Goal: Information Seeking & Learning: Check status

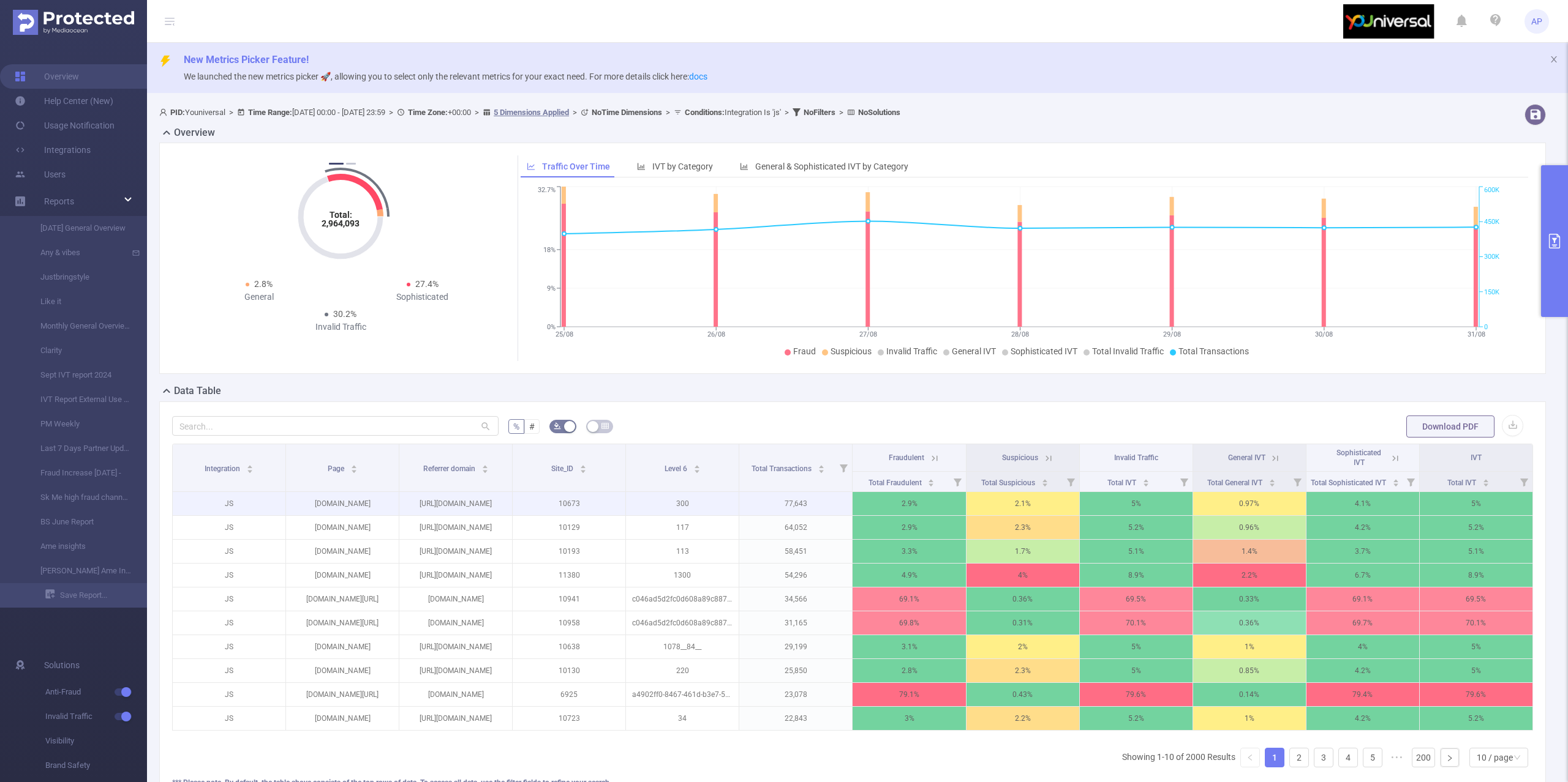
scroll to position [137, 0]
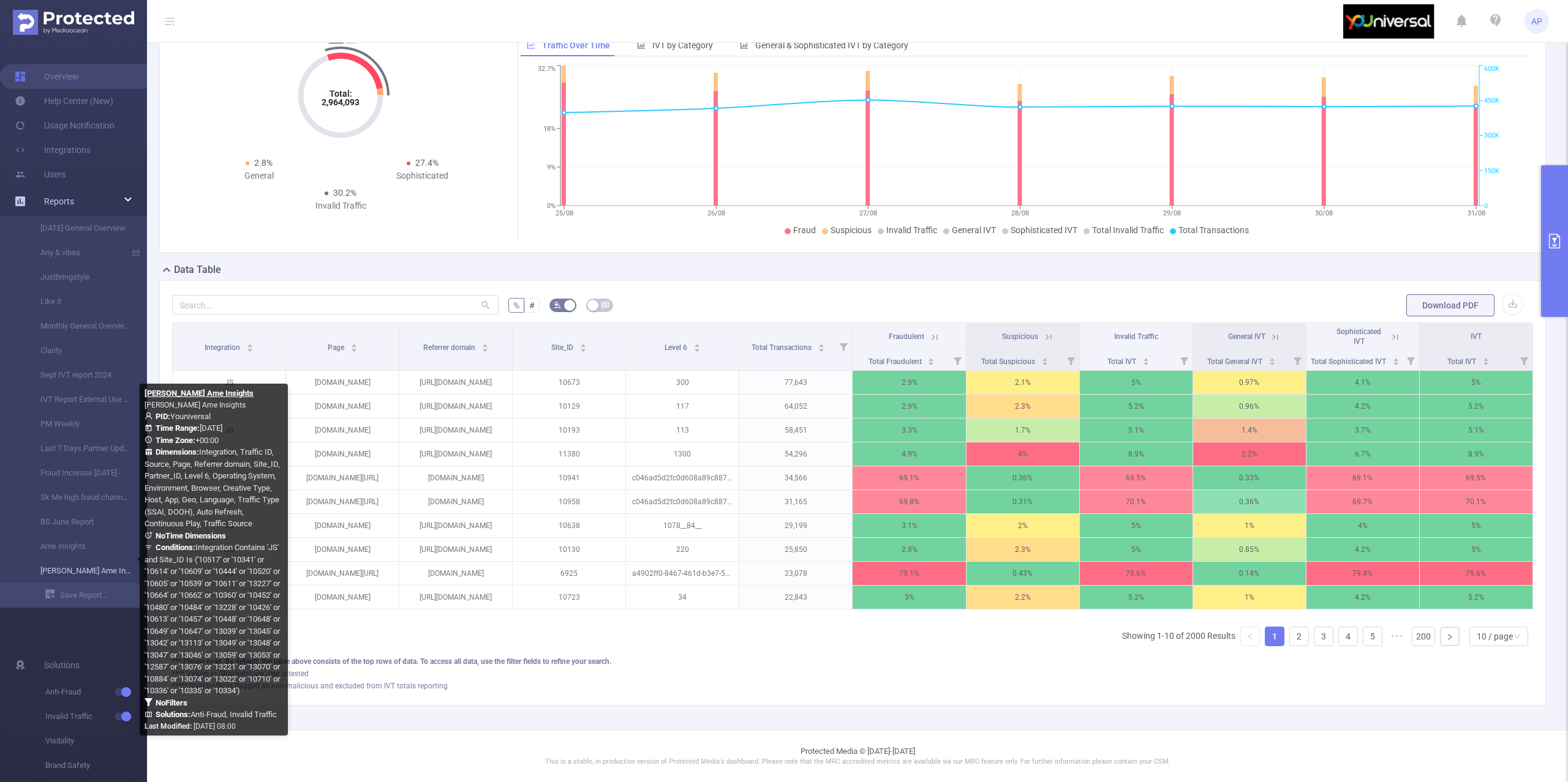
click at [44, 563] on link "[PERSON_NAME] Ame Insights" at bounding box center [78, 571] width 108 height 24
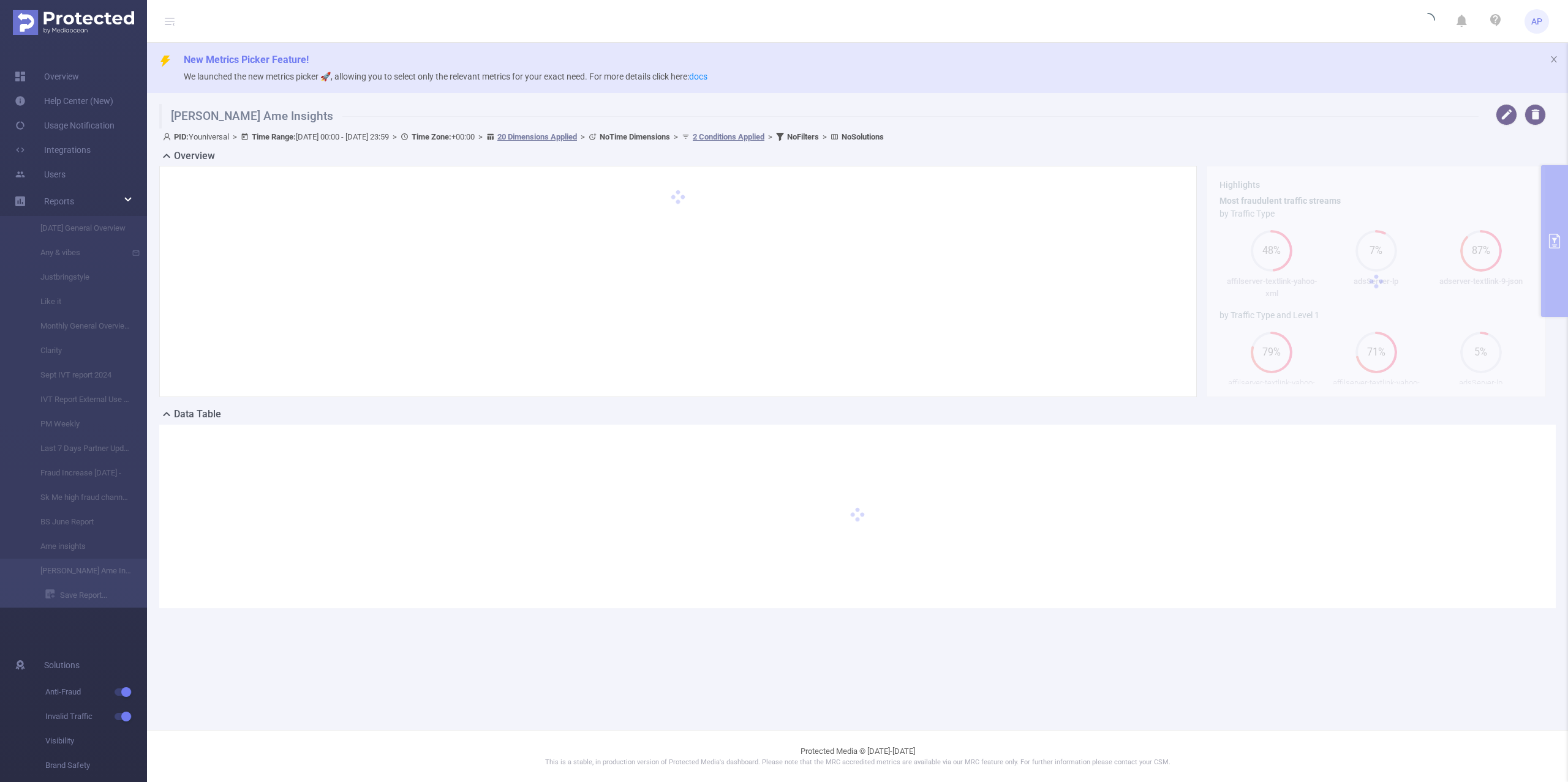
type input "[DATE] 00:00"
type input "[DATE] 23:59"
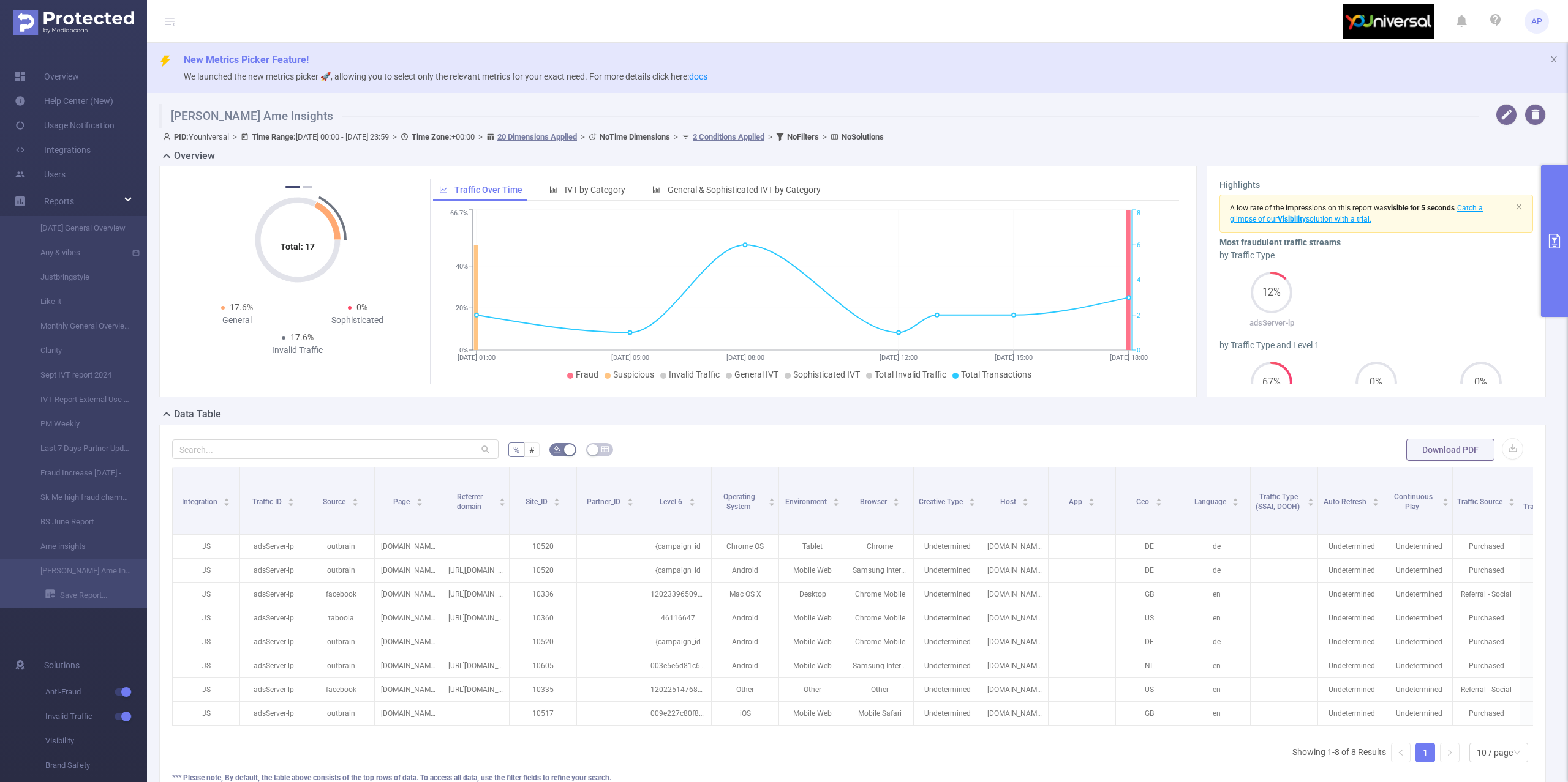
drag, startPoint x: 1553, startPoint y: 213, endPoint x: 1538, endPoint y: 235, distance: 26.6
click at [1553, 213] on button "primary" at bounding box center [1554, 241] width 27 height 152
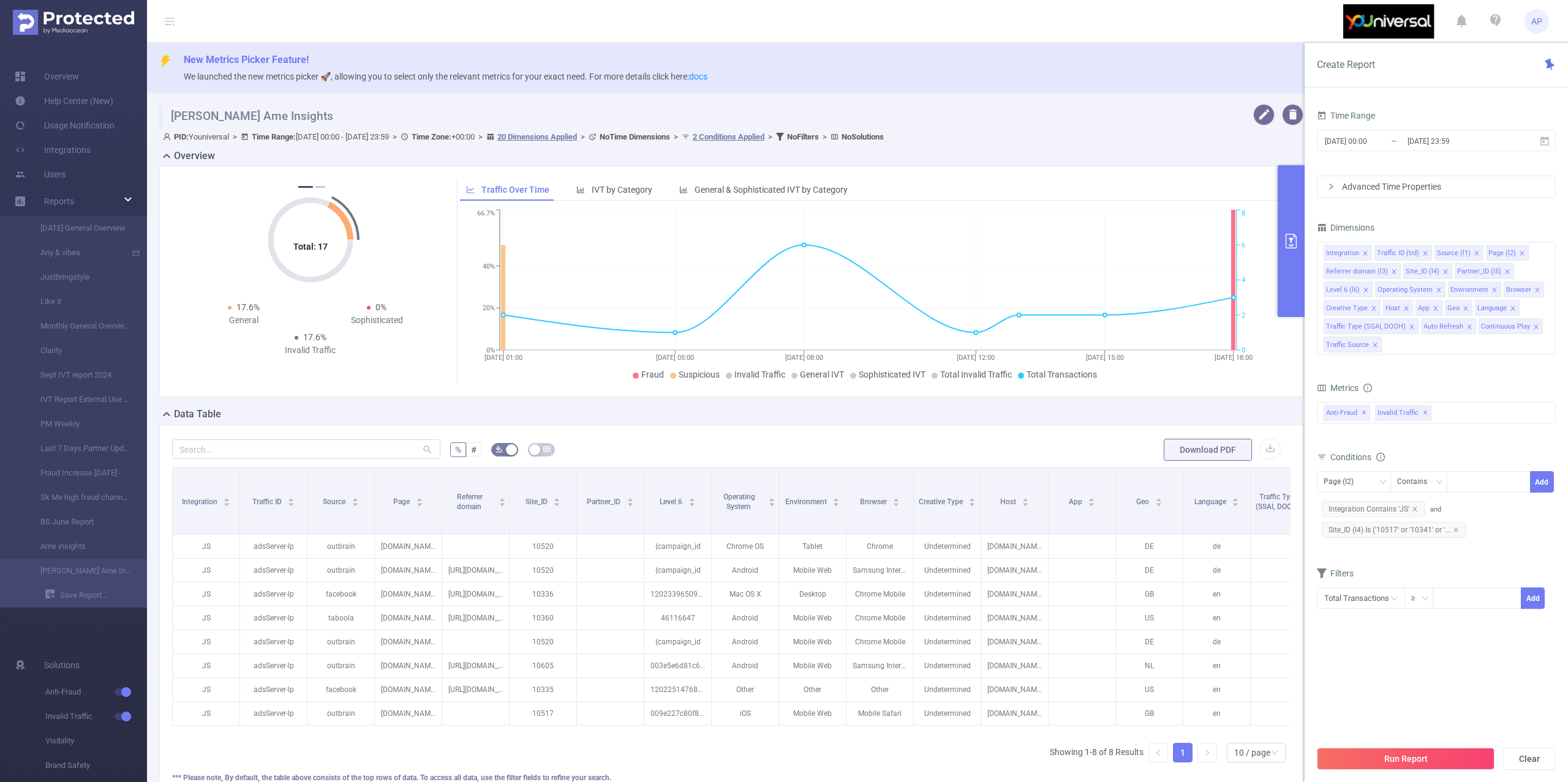
click at [1399, 125] on div "Time Range" at bounding box center [1436, 117] width 239 height 20
click at [1390, 157] on div "Time Range [DATE] 00:00 _ [DATE] 23:59" at bounding box center [1436, 134] width 239 height 54
click at [1385, 145] on input "[DATE] 00:00" at bounding box center [1373, 141] width 99 height 17
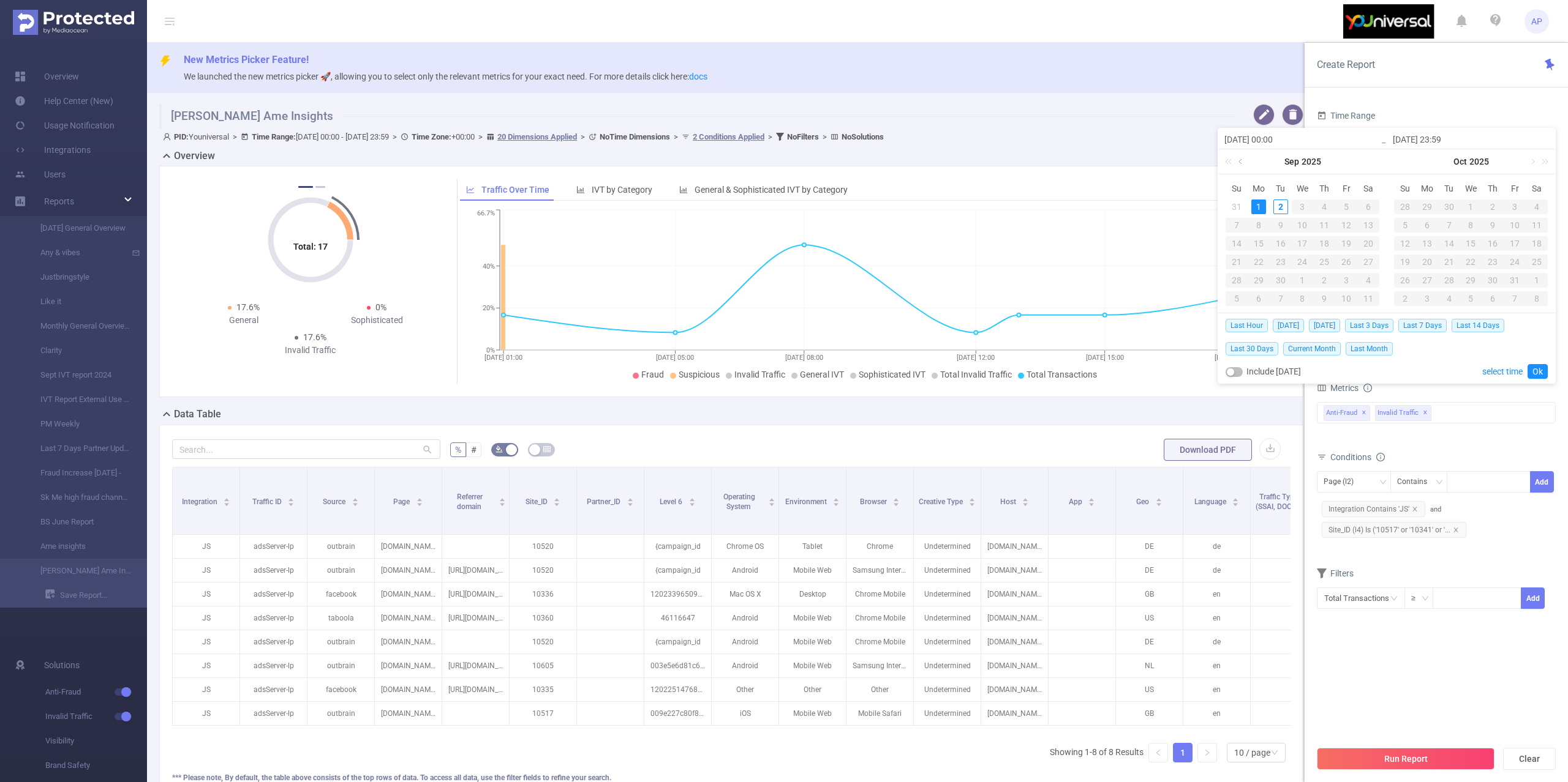
click at [1245, 164] on link at bounding box center [1242, 161] width 11 height 24
click at [1258, 272] on td "25" at bounding box center [1258, 281] width 22 height 19
click at [1259, 286] on div "25" at bounding box center [1259, 280] width 15 height 15
type input "[DATE] 00:00"
type input "[DATE] 23:59"
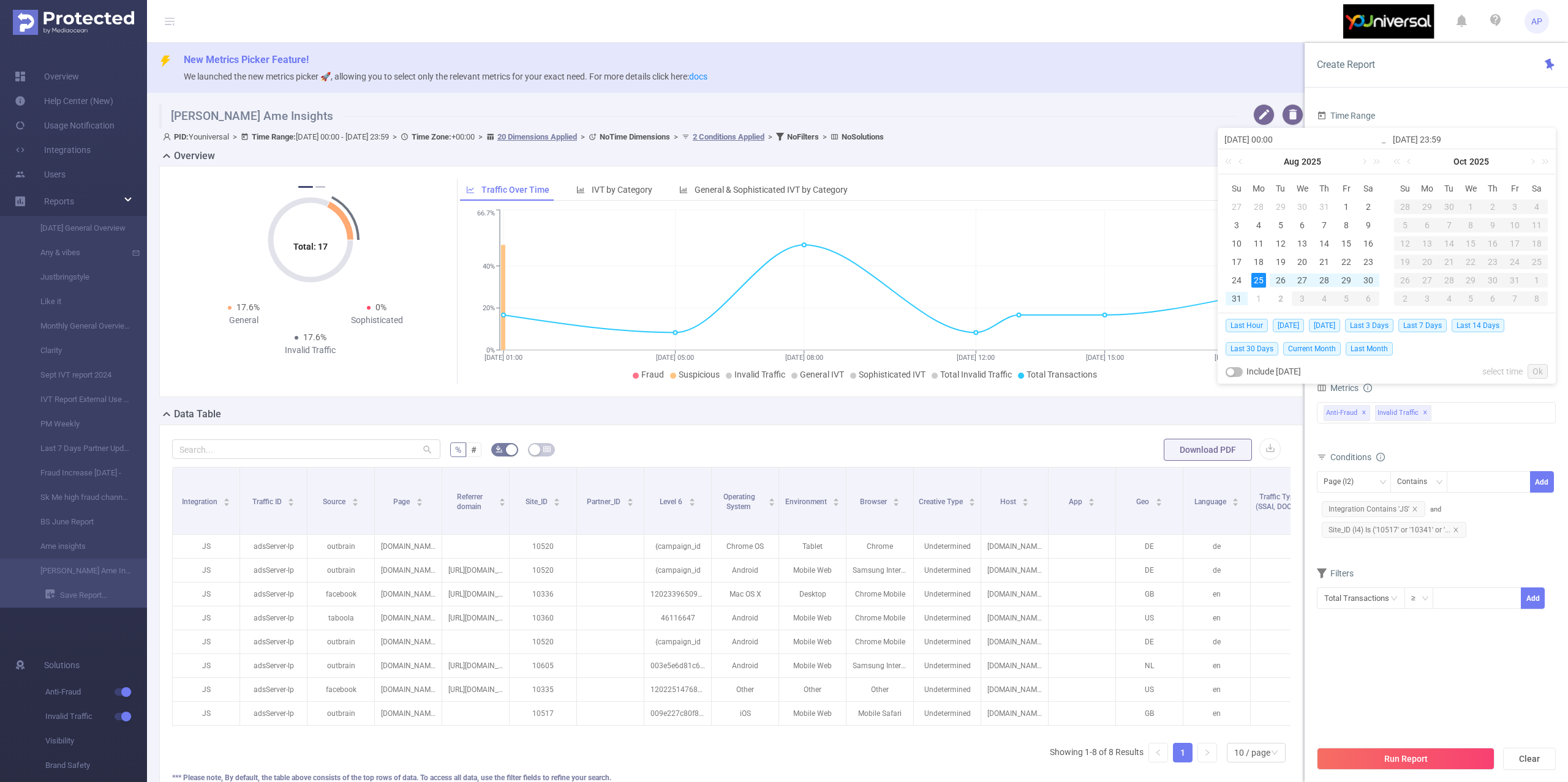
type input "[DATE] 00:00"
type input "[DATE] 23:59"
click at [1235, 300] on div "31" at bounding box center [1237, 299] width 15 height 15
click at [1253, 282] on div "25" at bounding box center [1259, 280] width 15 height 15
type input "[DATE] 23:59"
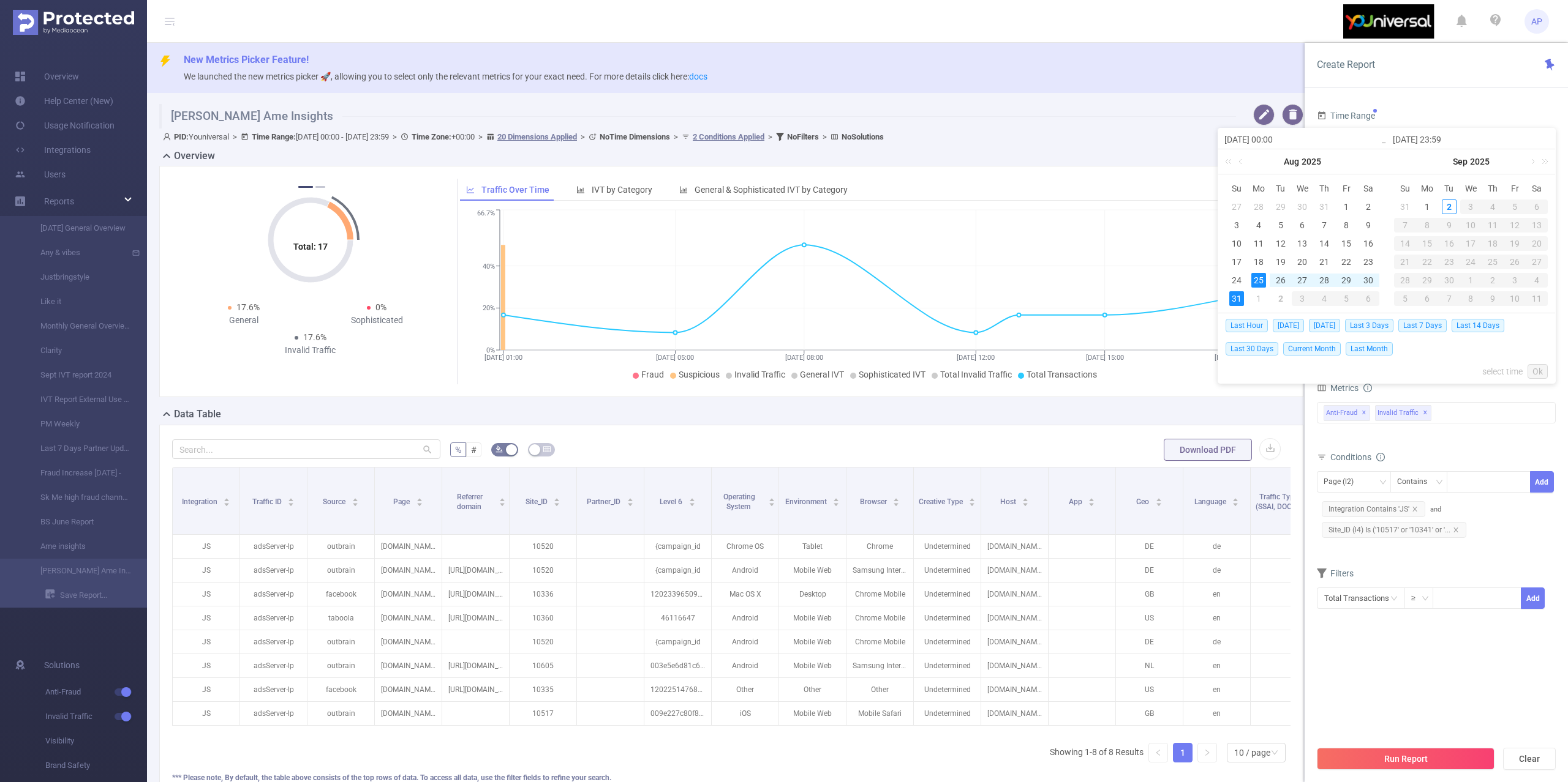
type input "[DATE] 23:59"
click at [1543, 368] on link "Ok" at bounding box center [1538, 371] width 21 height 15
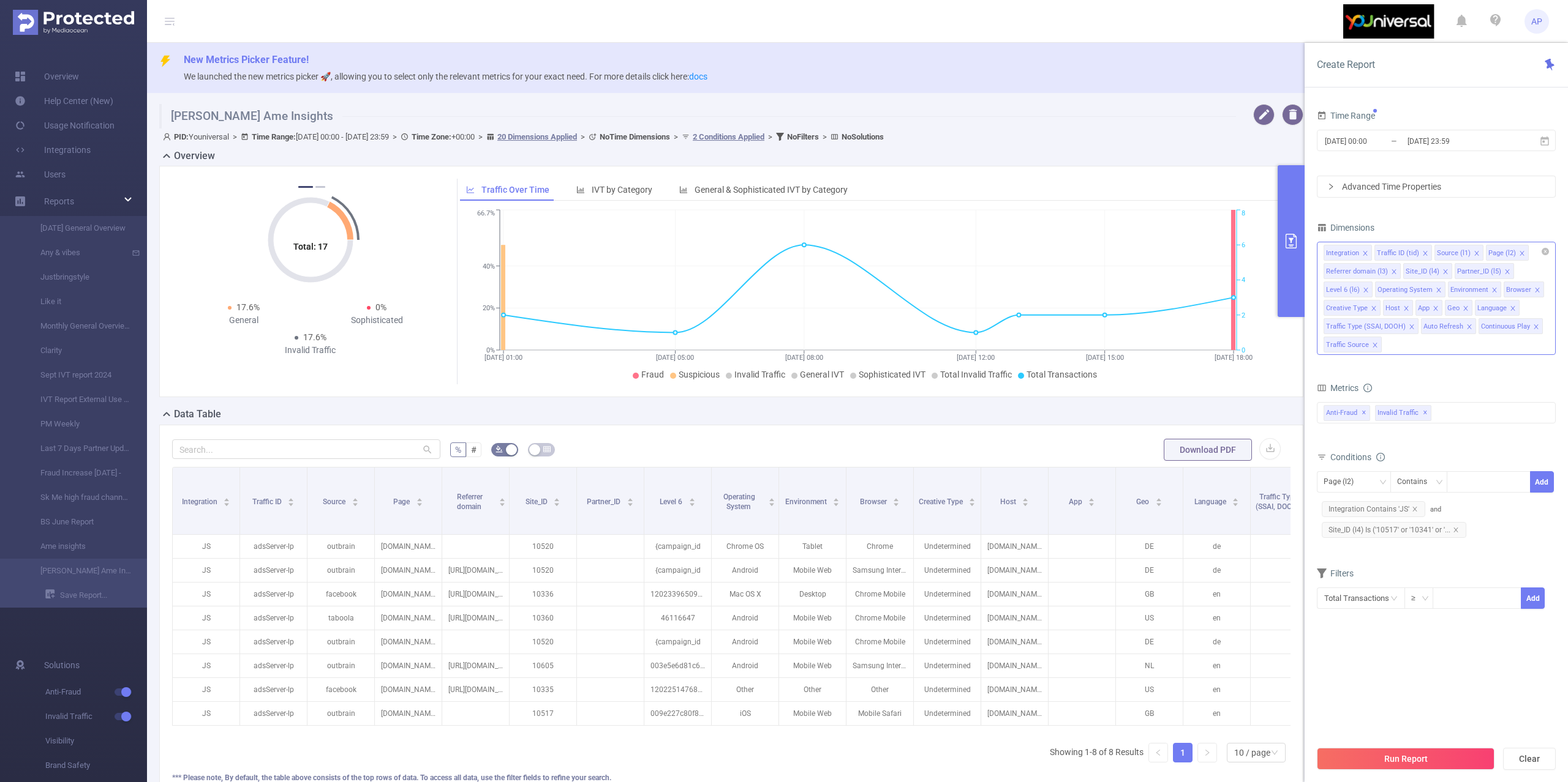
click at [1414, 353] on div "Integration Traffic ID (tid) Source (l1) Page (l2) Referrer domain (l3) Site_ID…" at bounding box center [1436, 298] width 239 height 113
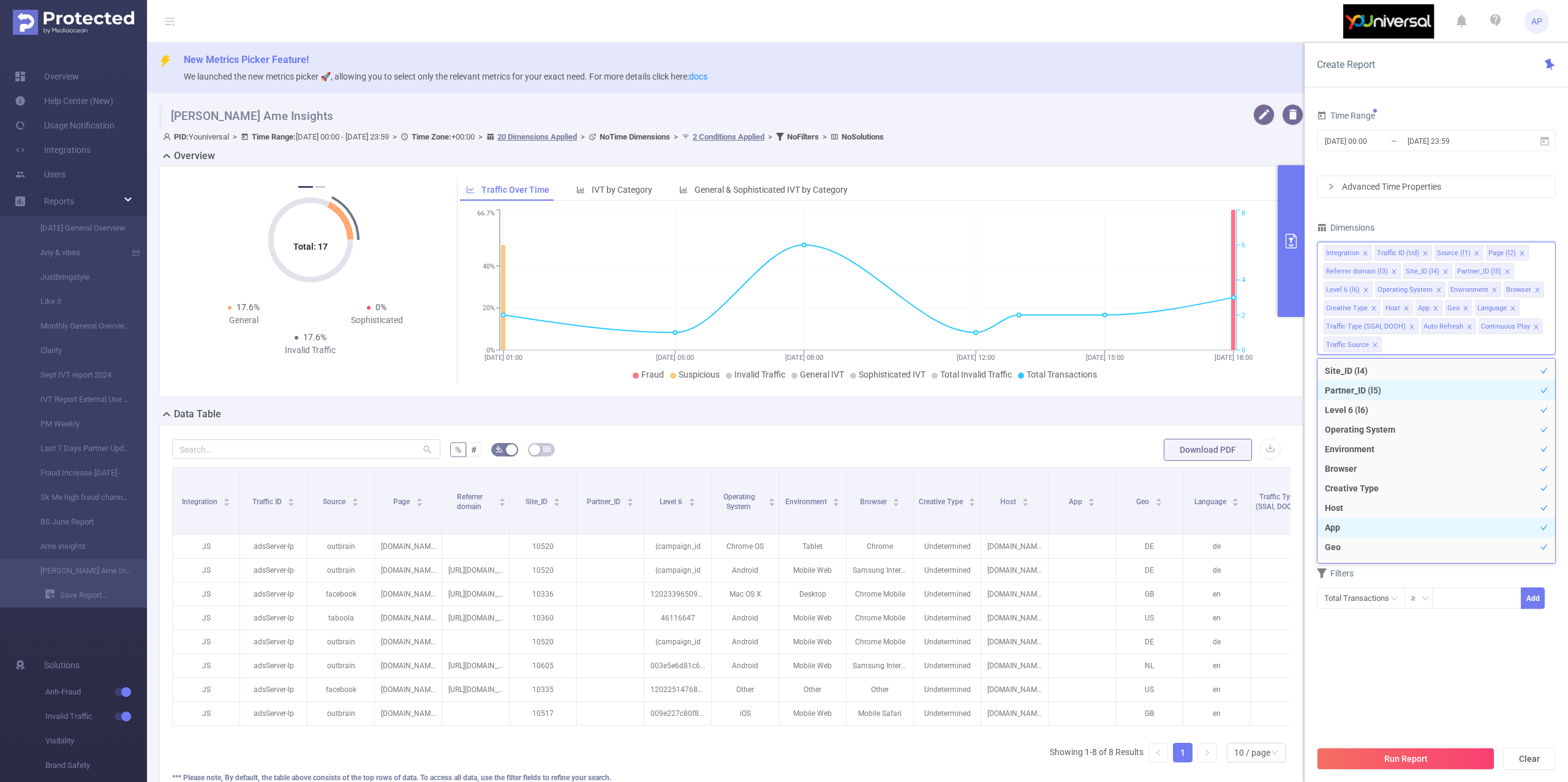
scroll to position [192, 0]
click at [1439, 130] on span "[DATE] 00:00 _ [DATE] 23:59" at bounding box center [1436, 140] width 239 height 21
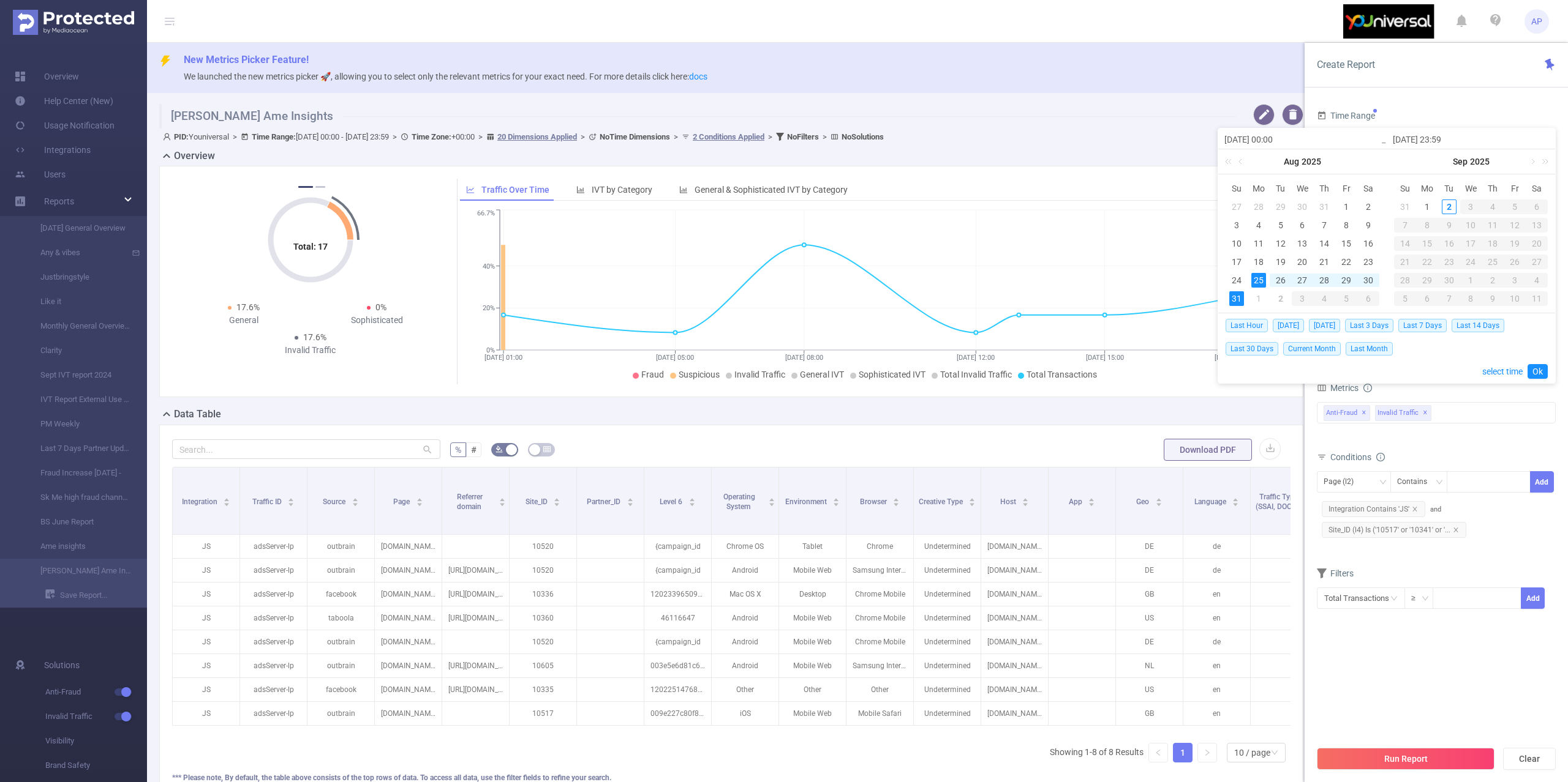
click at [1466, 105] on div "Time Range [DATE] 00:00 _ [DATE] 23:59 Advanced Time Properties Dimensions Inte…" at bounding box center [1436, 449] width 264 height 709
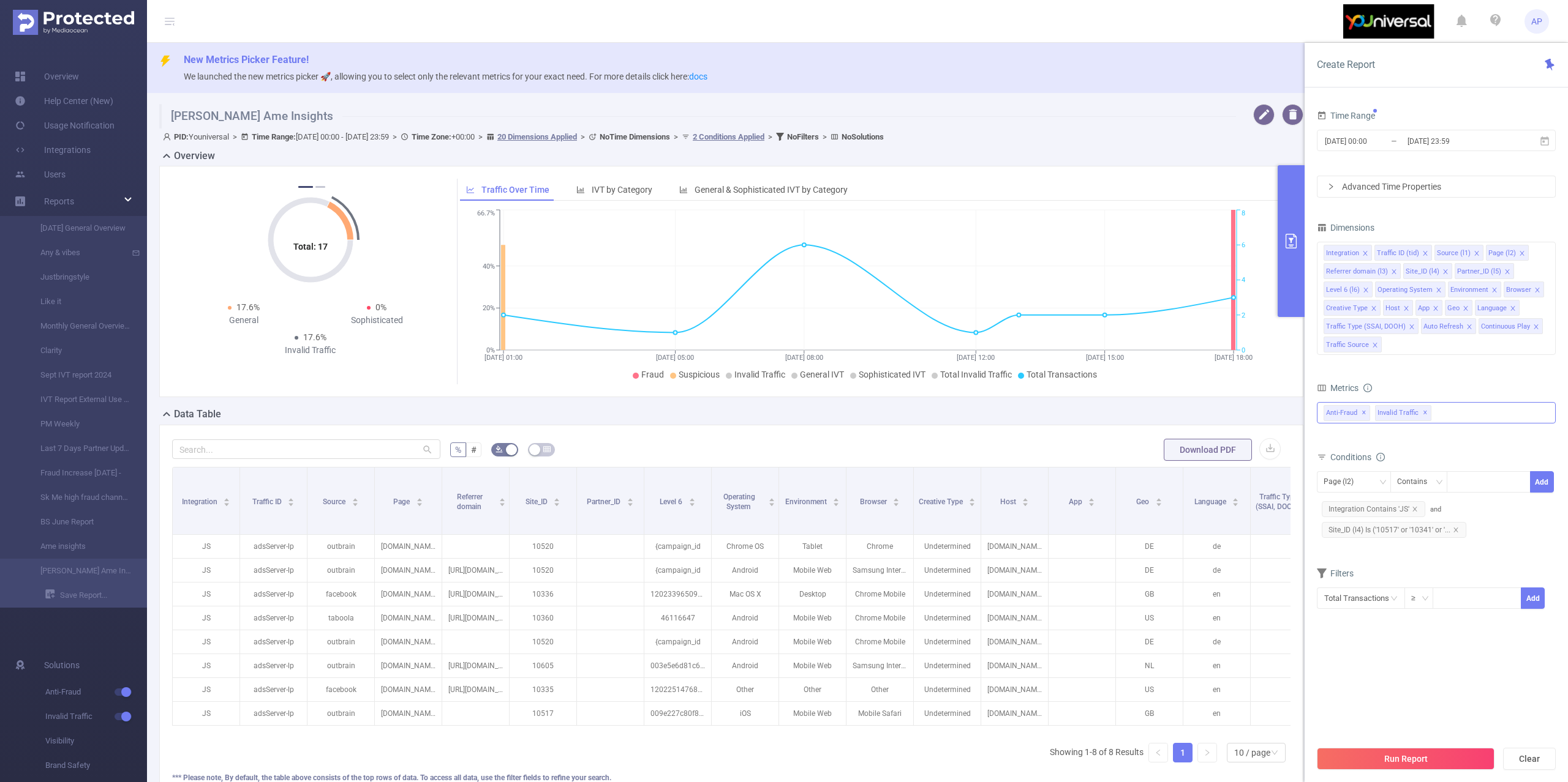
click at [1473, 409] on div "Anti-Fraud ✕ Invalid Traffic ✕" at bounding box center [1436, 412] width 239 height 21
click at [1478, 368] on form "Dimensions Integration Traffic ID (tid) Source (l1) Page (l2) Referrer domain (…" at bounding box center [1436, 422] width 239 height 406
click at [1481, 414] on div "Anti-Fraud ✕ Invalid Traffic ✕ Anti-Fraud Invalid Traffic" at bounding box center [1436, 412] width 239 height 21
click at [1487, 385] on div "Metrics" at bounding box center [1436, 389] width 239 height 20
click at [1375, 493] on div "Page (l2)" at bounding box center [1354, 482] width 74 height 21
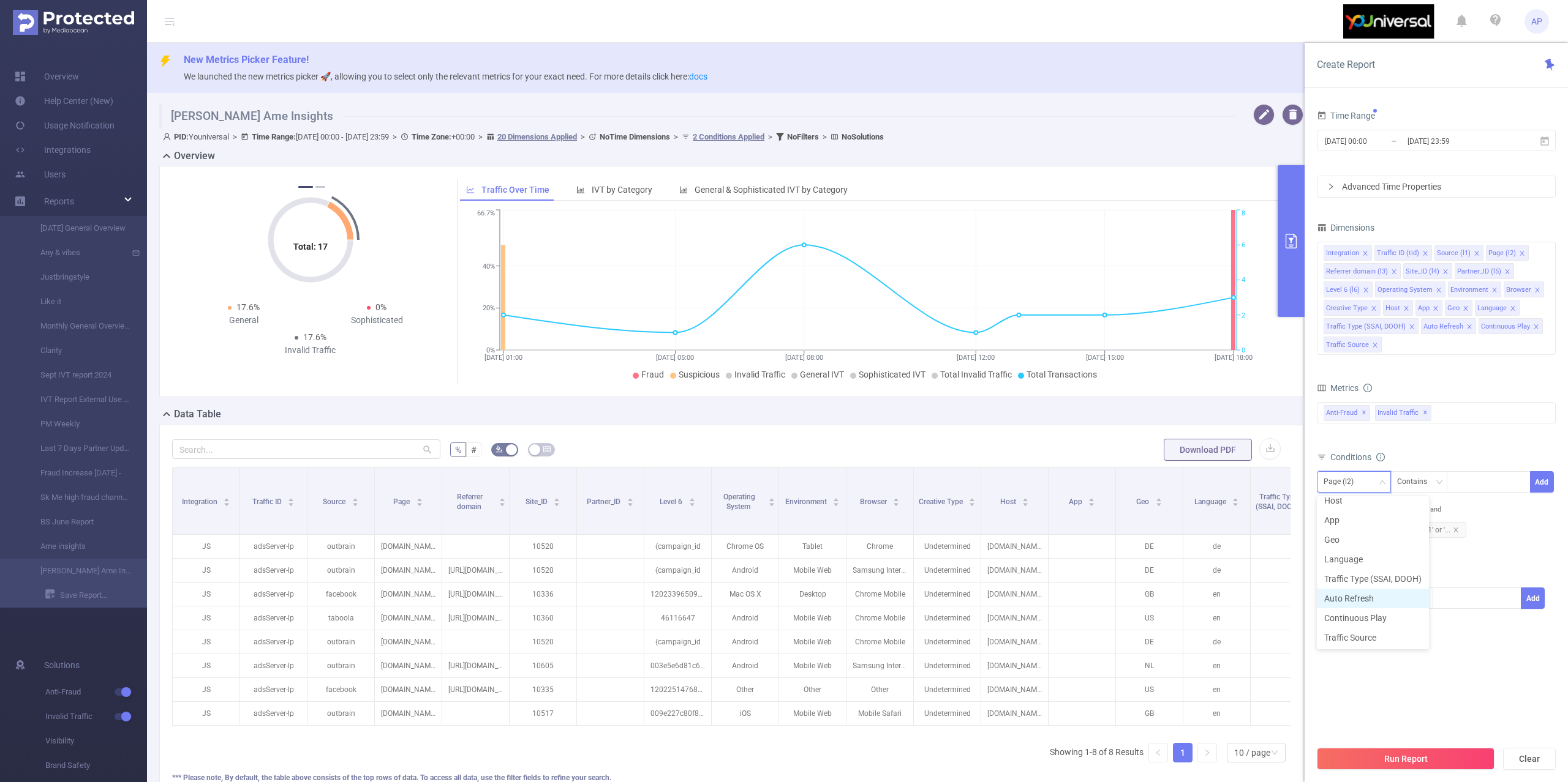
scroll to position [0, 0]
click at [1411, 353] on div "Integration Traffic ID (tid) Source (l1) Page (l2) Referrer domain (l3) Site_ID…" at bounding box center [1436, 298] width 239 height 113
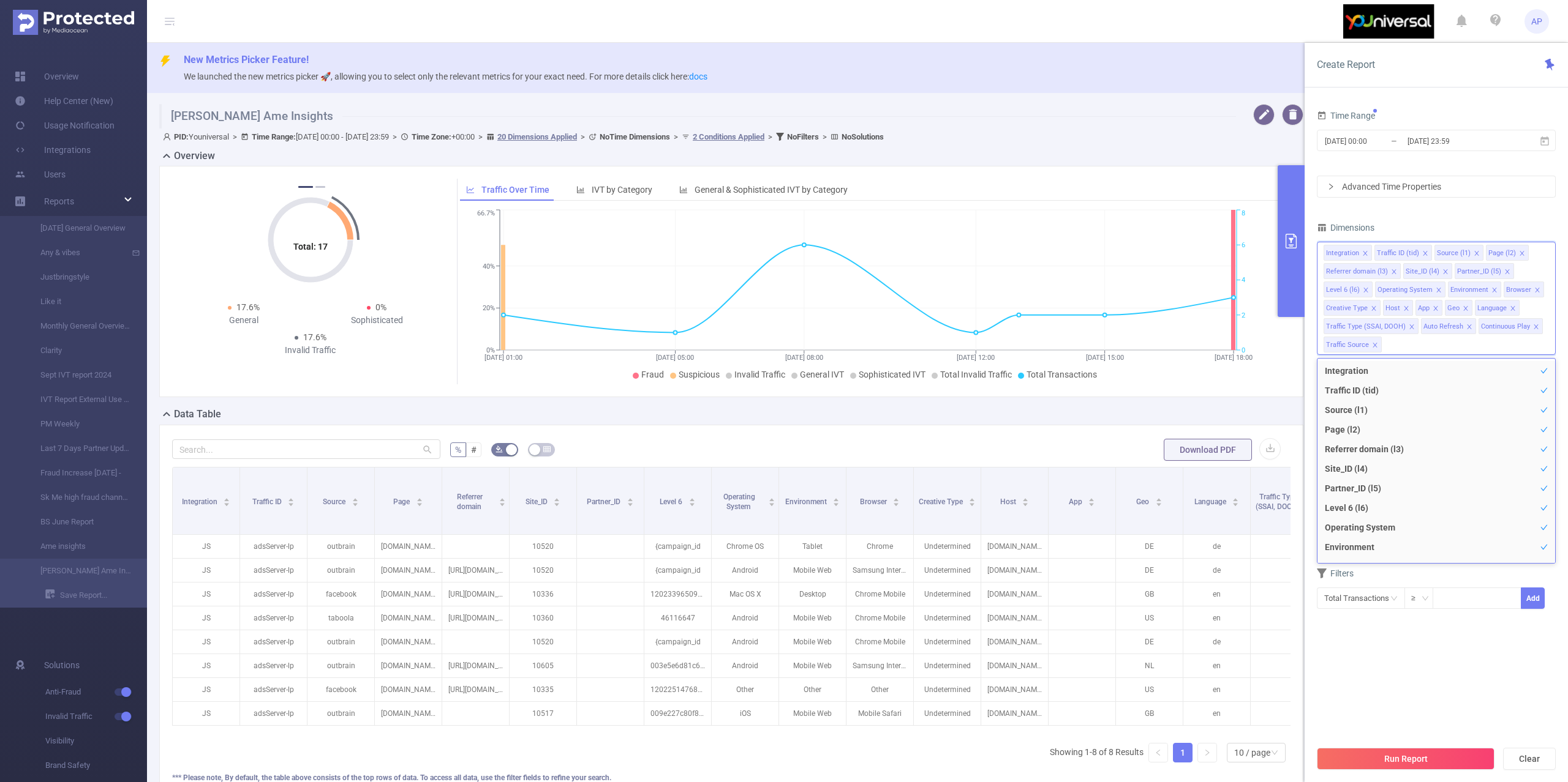
click at [1393, 211] on div "Time Range [DATE] 00:00 _ [DATE] 23:59 Advanced Time Properties Dimensions Inte…" at bounding box center [1436, 366] width 239 height 518
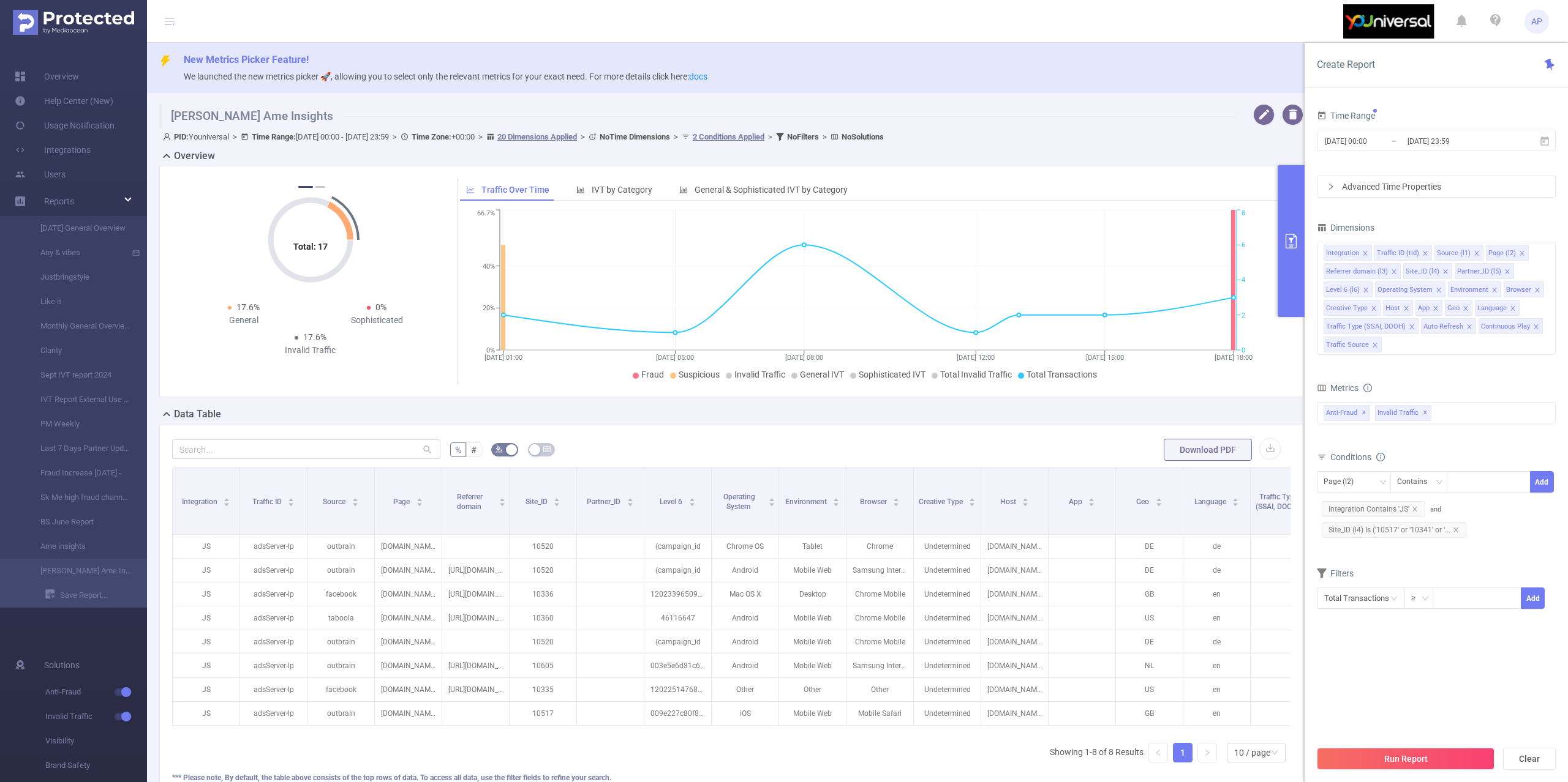
click at [1338, 183] on div "Advanced Time Properties" at bounding box center [1436, 187] width 237 height 21
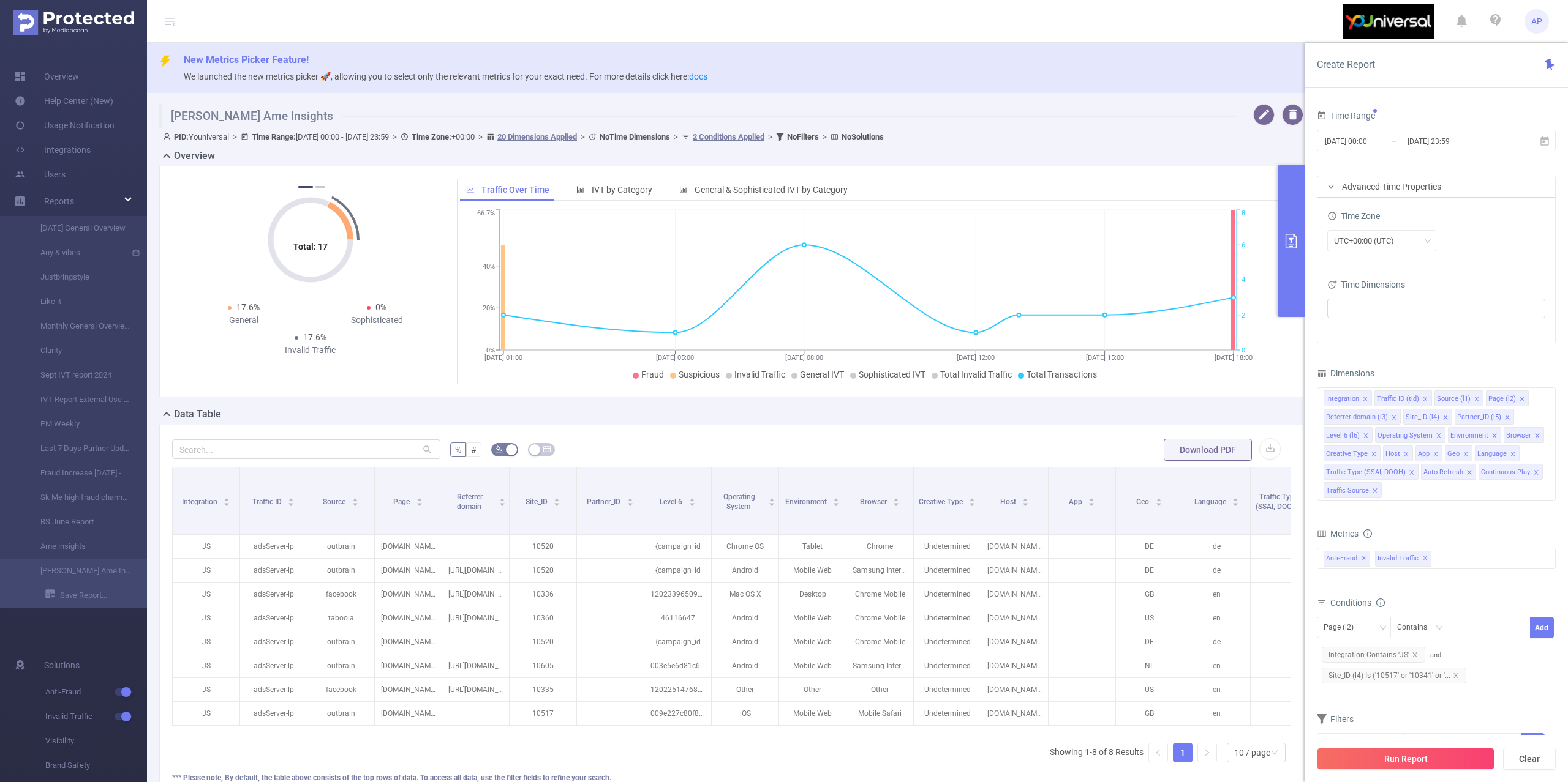
click at [1348, 189] on div "Advanced Time Properties" at bounding box center [1436, 187] width 237 height 21
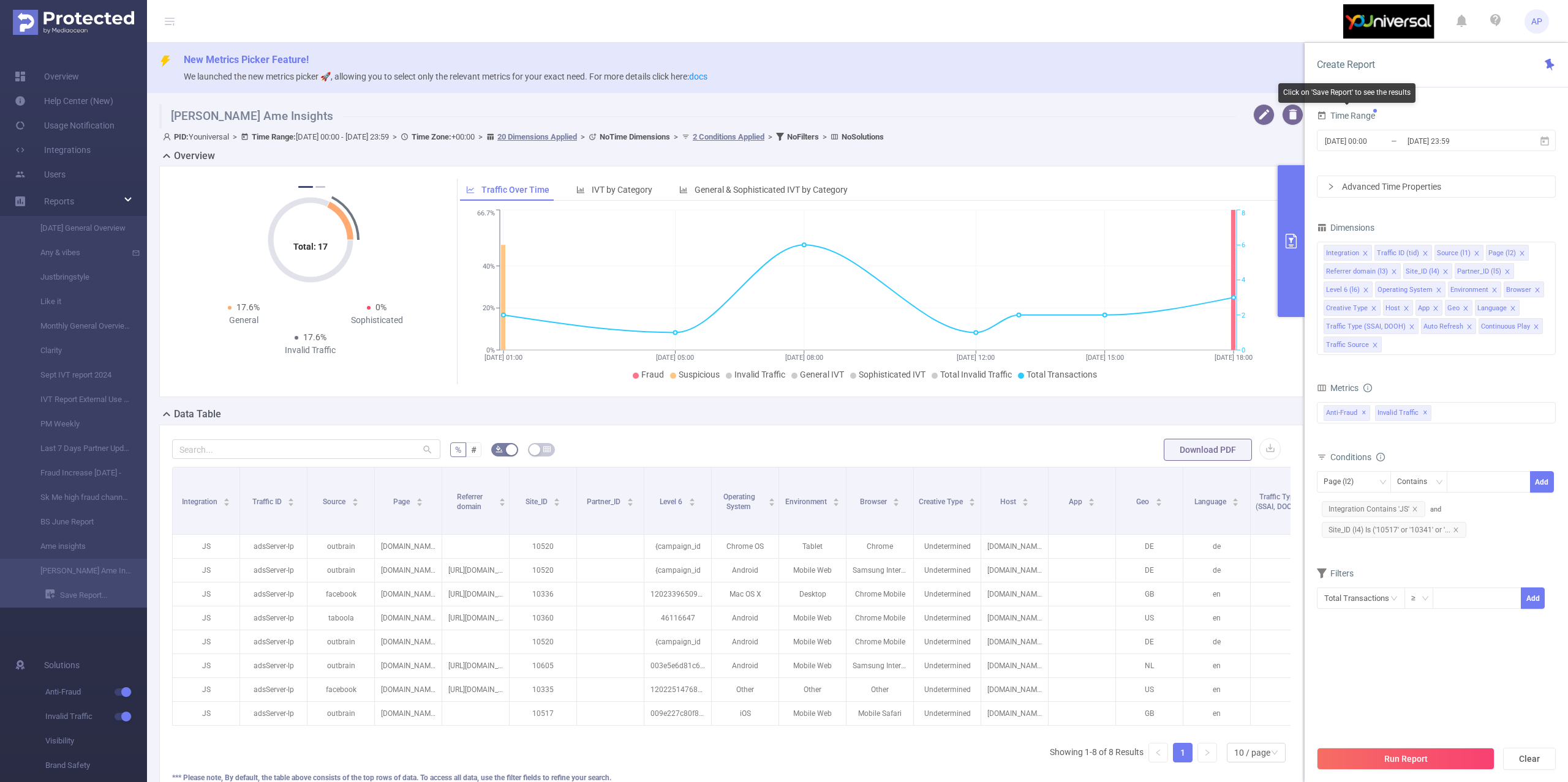
click at [1367, 115] on span "Time Range" at bounding box center [1346, 116] width 58 height 10
click at [1542, 143] on icon at bounding box center [1544, 142] width 11 height 11
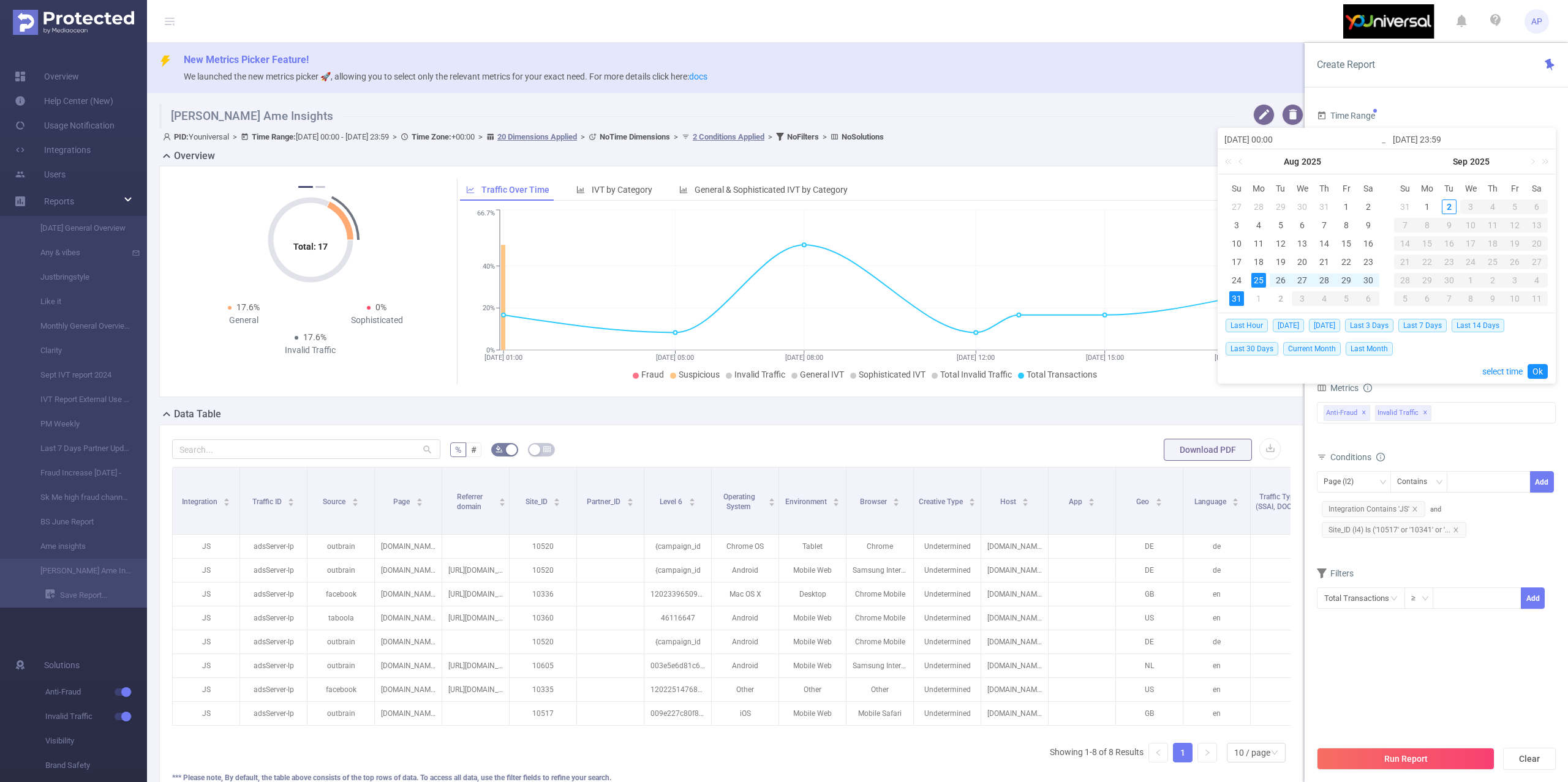
click at [1291, 42] on header "AP" at bounding box center [784, 21] width 1568 height 43
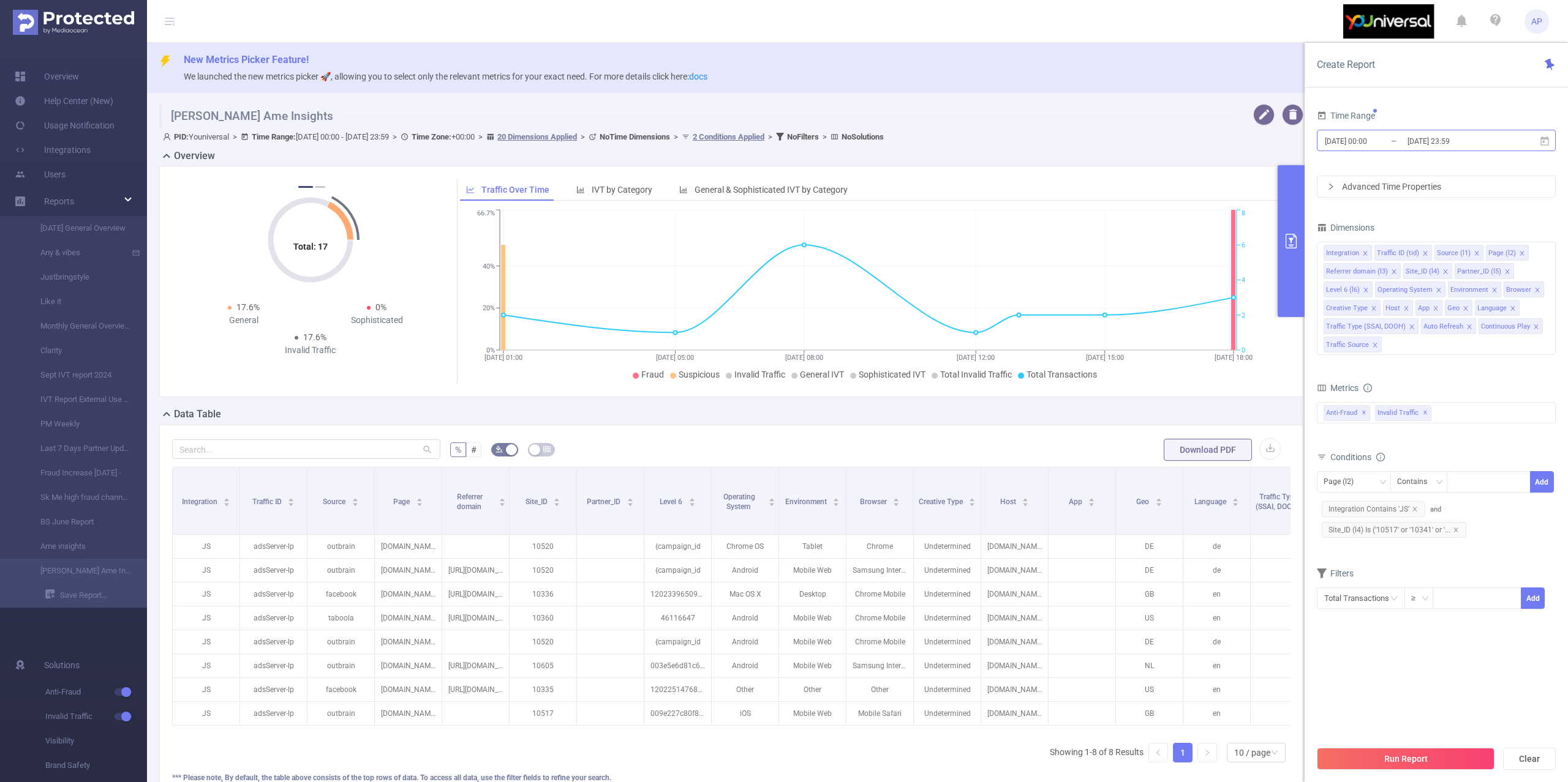
click at [1490, 135] on input "[DATE] 23:59" at bounding box center [1456, 141] width 99 height 17
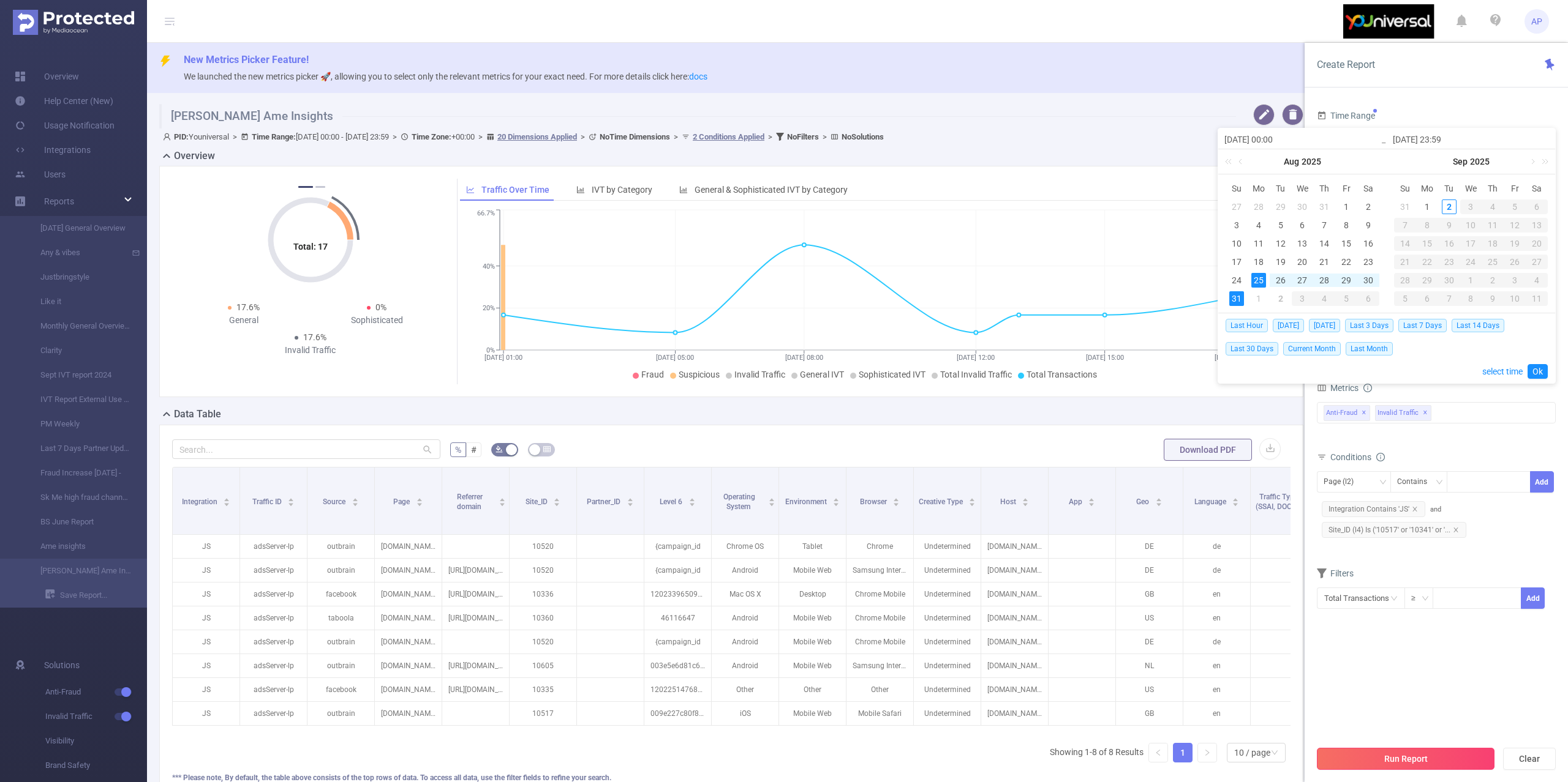
click at [1375, 760] on button "Run Report" at bounding box center [1406, 758] width 178 height 22
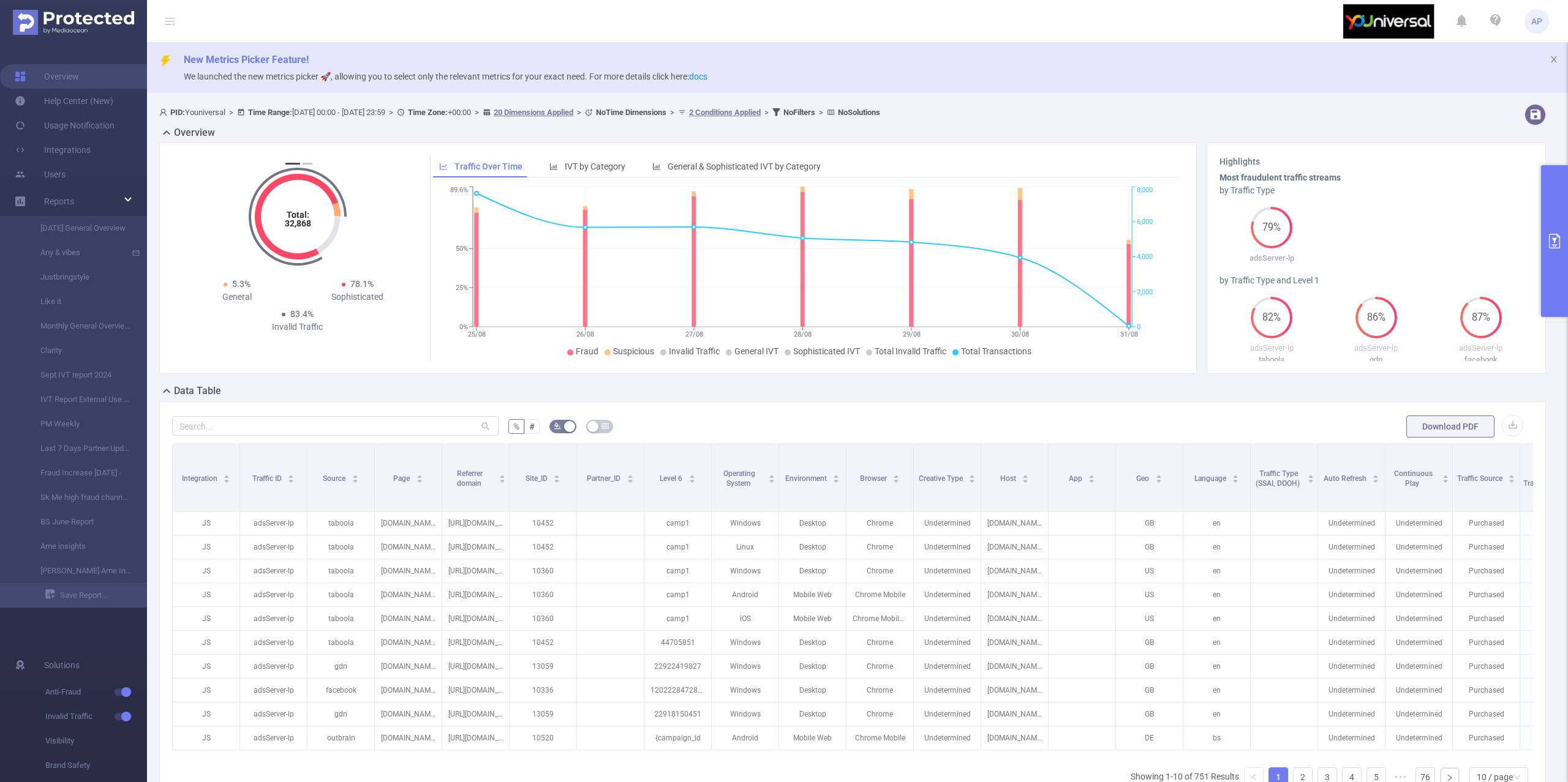
drag, startPoint x: 1554, startPoint y: 218, endPoint x: 1520, endPoint y: 402, distance: 187.1
click at [1520, 402] on section "PID: Youniversal > Time Range: [DATE] 00:00 - [DATE] 23:59 > Time Zone: +00:00 …" at bounding box center [857, 485] width 1421 height 772
click at [1502, 432] on button "button" at bounding box center [1512, 425] width 21 height 21
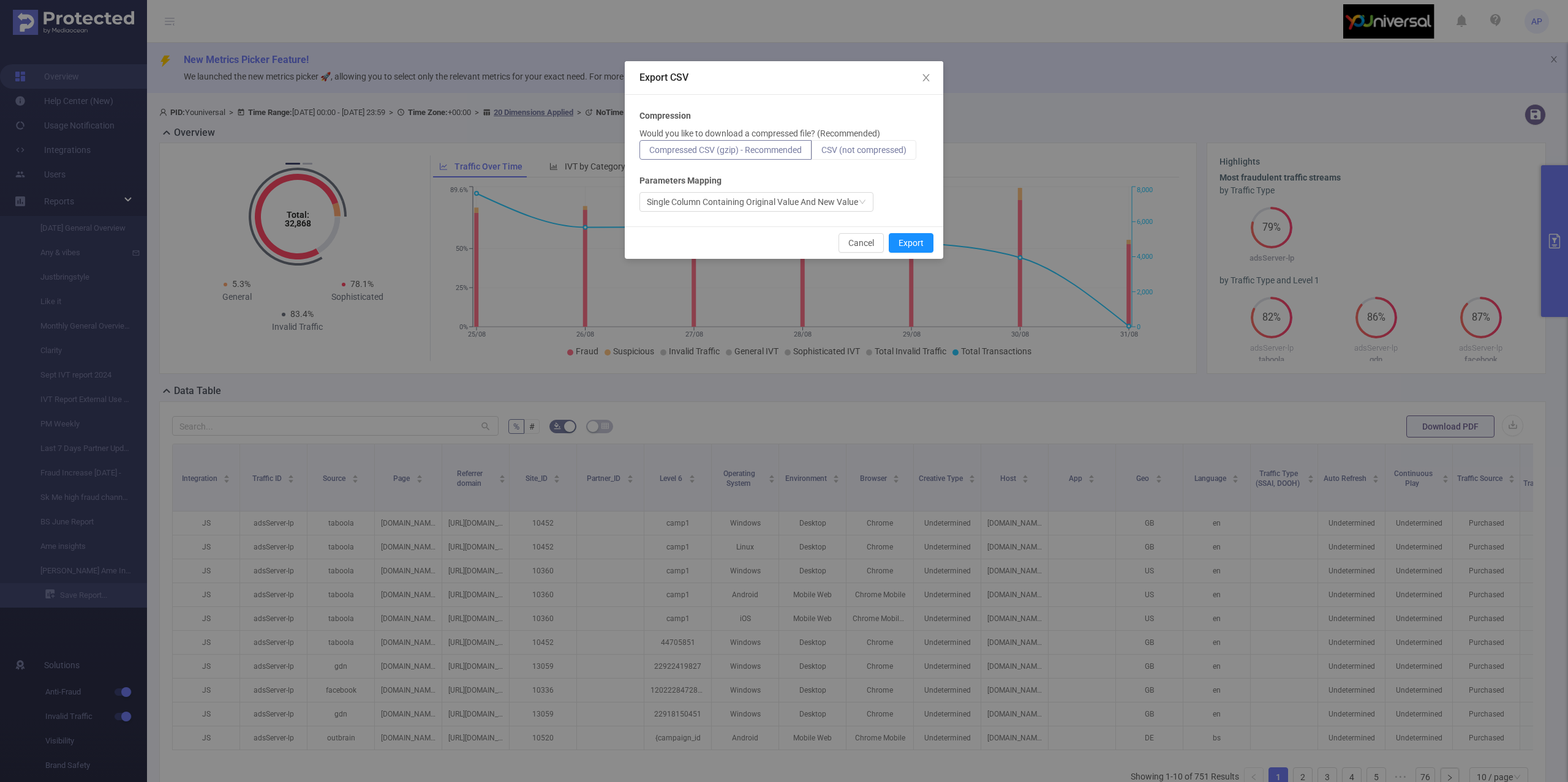
click at [841, 147] on span "CSV (not compressed)" at bounding box center [863, 150] width 85 height 10
click at [821, 153] on input "CSV (not compressed)" at bounding box center [821, 153] width 0 height 0
click at [910, 241] on button "Export" at bounding box center [911, 243] width 45 height 20
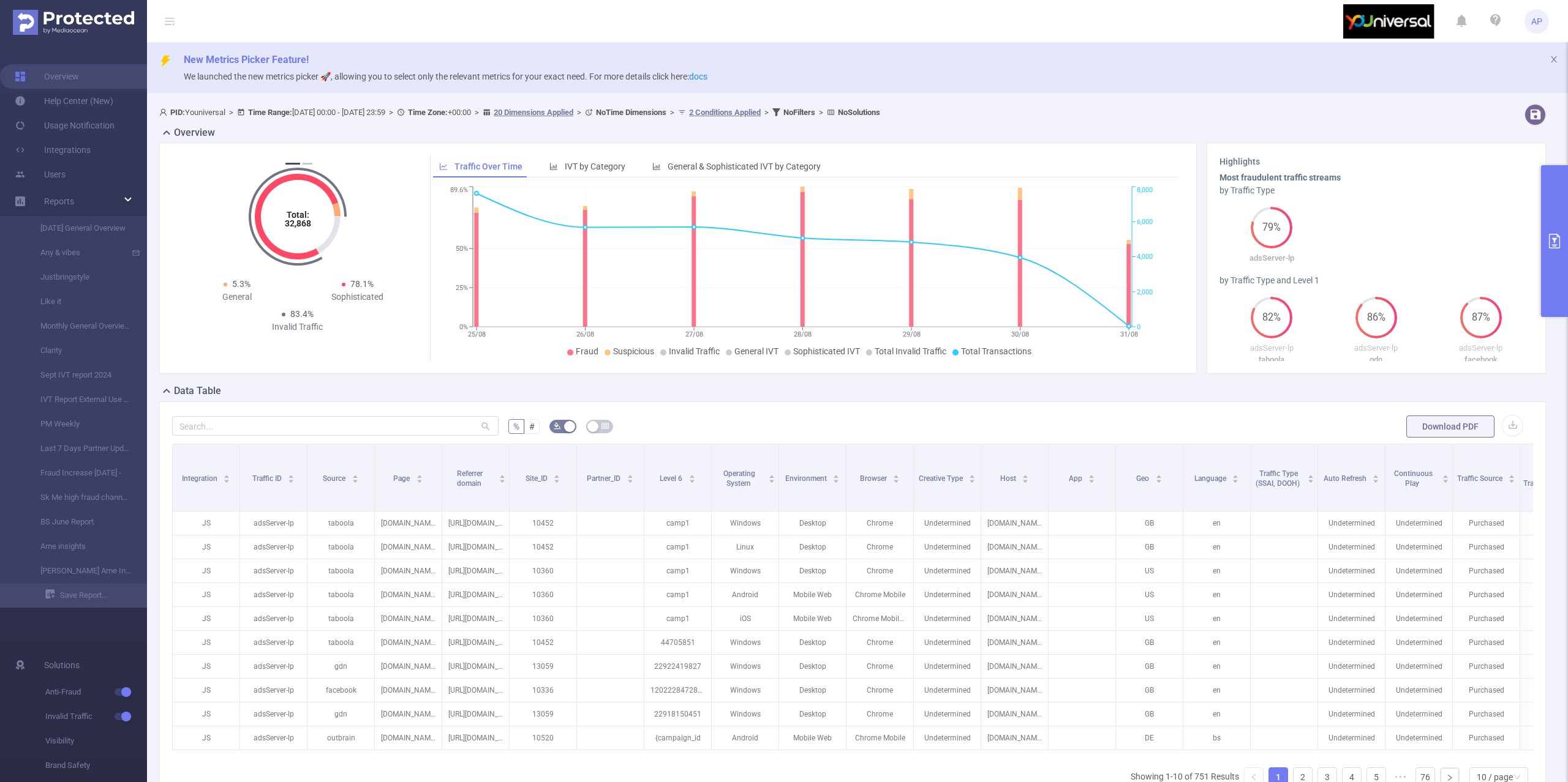
click at [1556, 185] on button "primary" at bounding box center [1554, 241] width 27 height 152
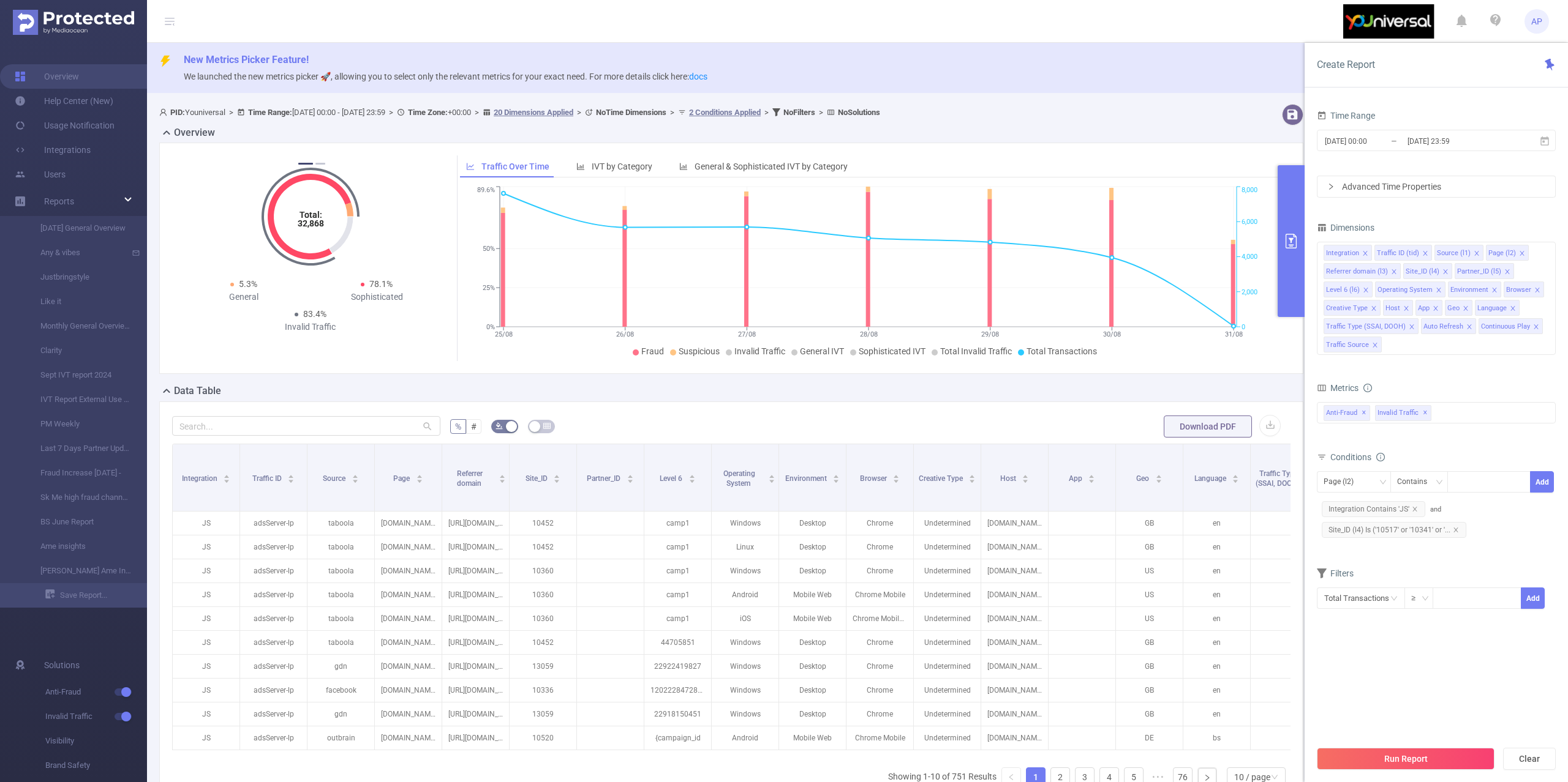
click at [1406, 189] on div "Advanced Time Properties" at bounding box center [1436, 187] width 237 height 21
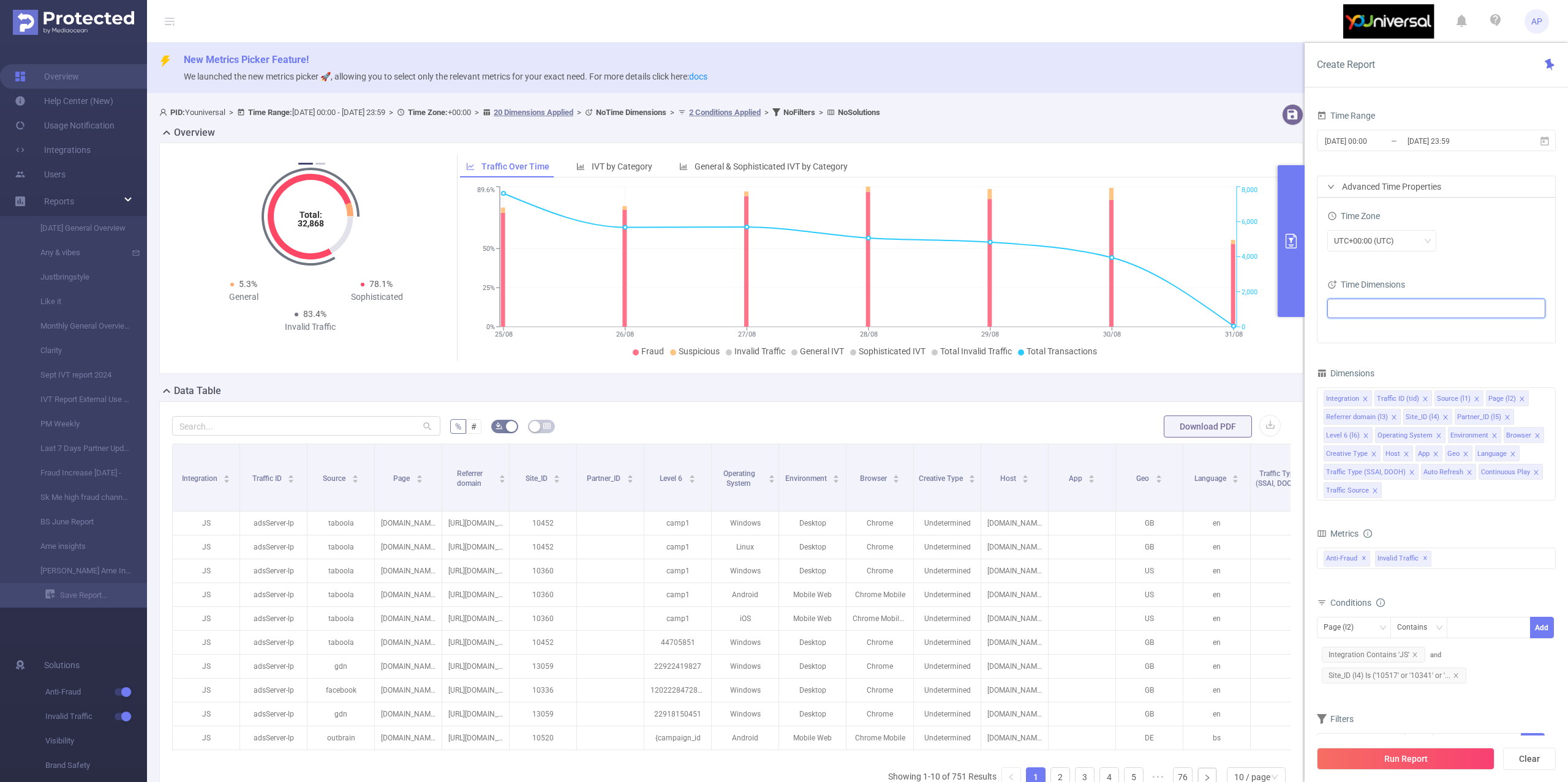
click at [1395, 316] on ul at bounding box center [1431, 309] width 201 height 19
click at [1348, 329] on span at bounding box center [1349, 332] width 10 height 10
click at [1416, 757] on button "Run Report" at bounding box center [1406, 758] width 178 height 22
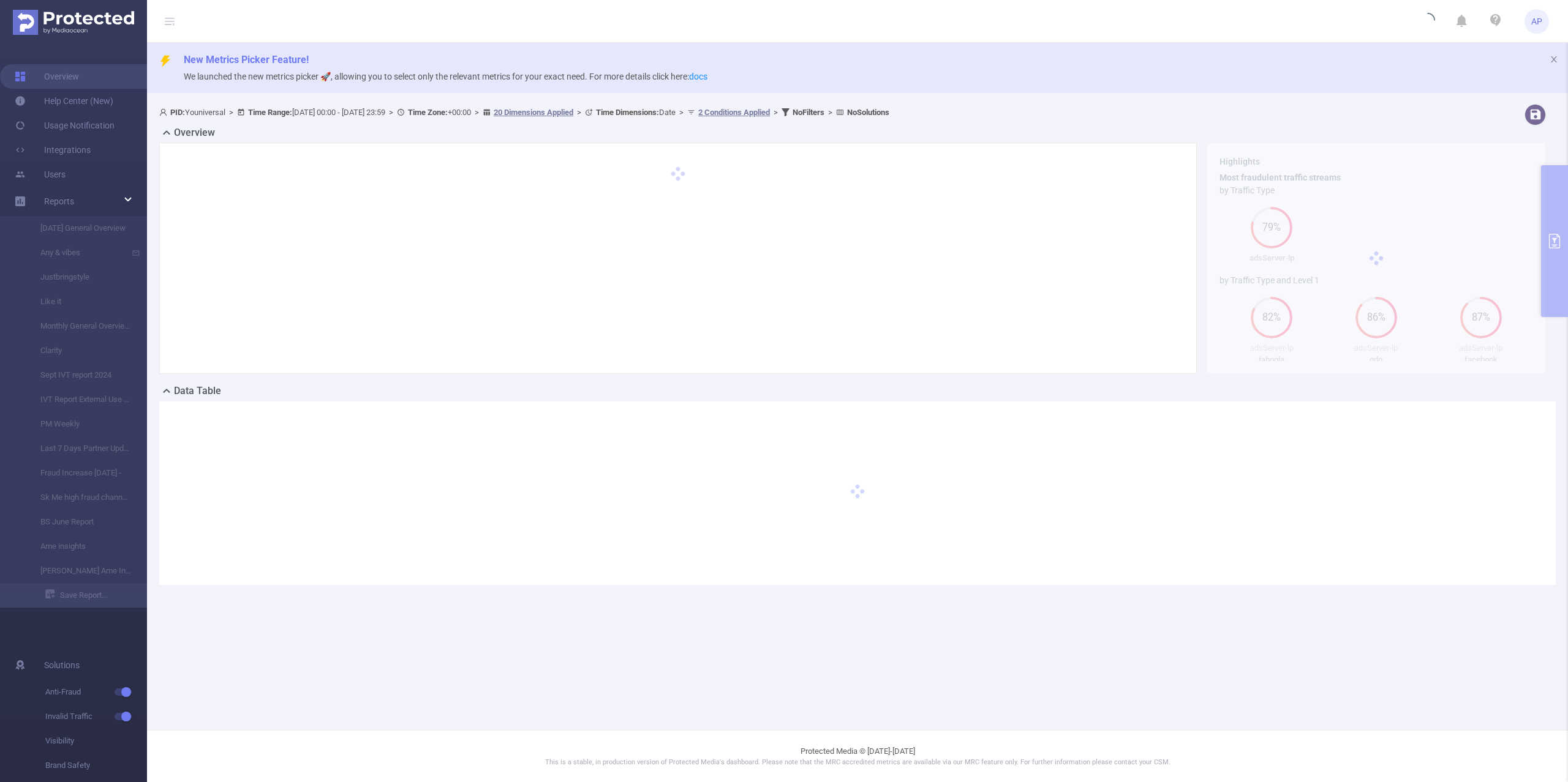
click at [676, 109] on span "Time Dimensions : Date" at bounding box center [636, 112] width 80 height 9
click at [67, 568] on li "[PERSON_NAME] Ame Insights" at bounding box center [73, 571] width 147 height 24
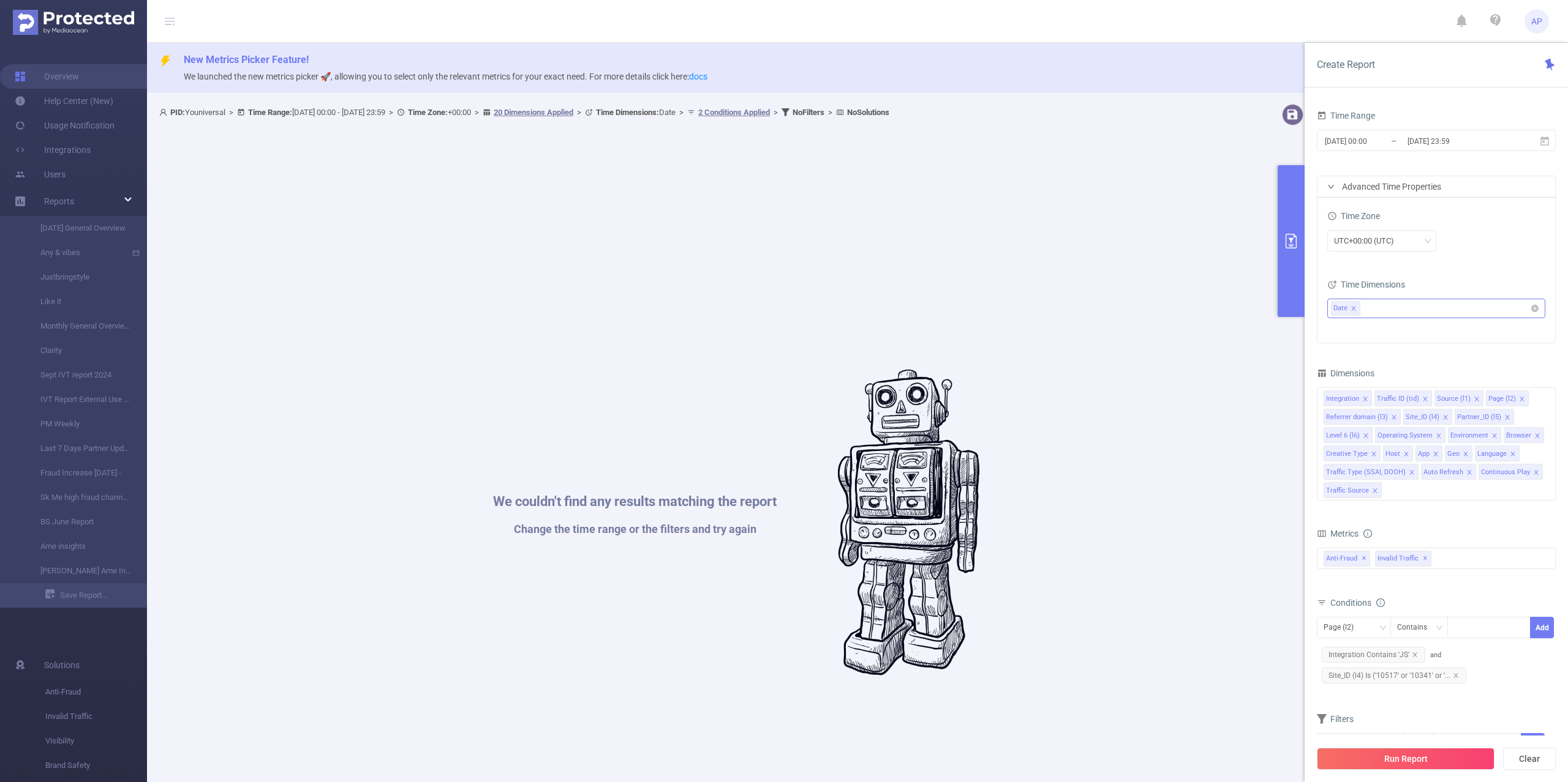
click at [1387, 305] on ul "Date" at bounding box center [1431, 309] width 201 height 19
click at [1479, 248] on div "UTC+00:00 (UTC)" at bounding box center [1436, 241] width 218 height 21
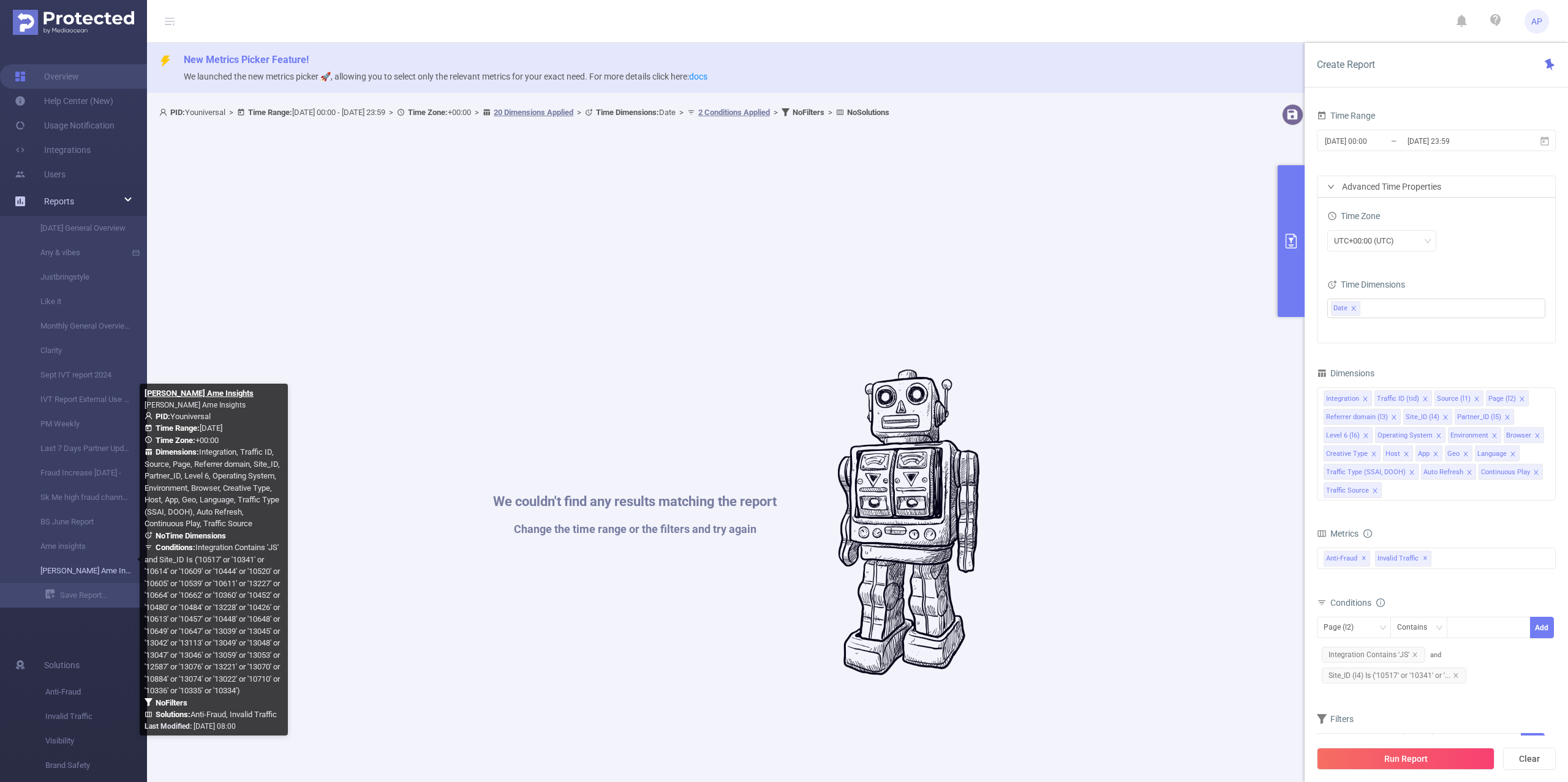
click at [78, 571] on link "[PERSON_NAME] Ame Insights" at bounding box center [78, 571] width 108 height 24
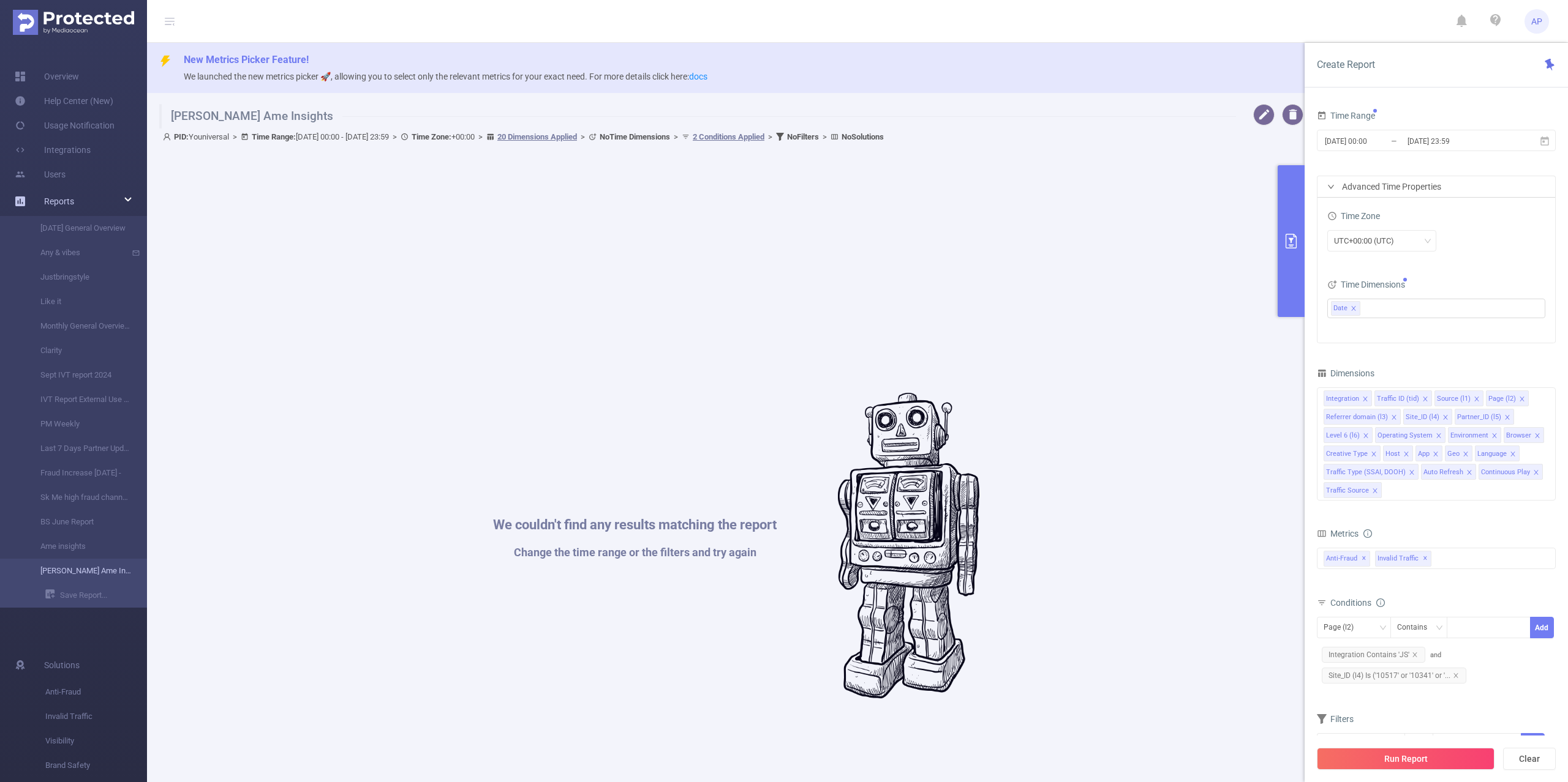
click at [89, 565] on link "[PERSON_NAME] Ame Insights" at bounding box center [78, 571] width 108 height 24
click at [1476, 145] on input "[DATE] 23:59" at bounding box center [1456, 141] width 99 height 17
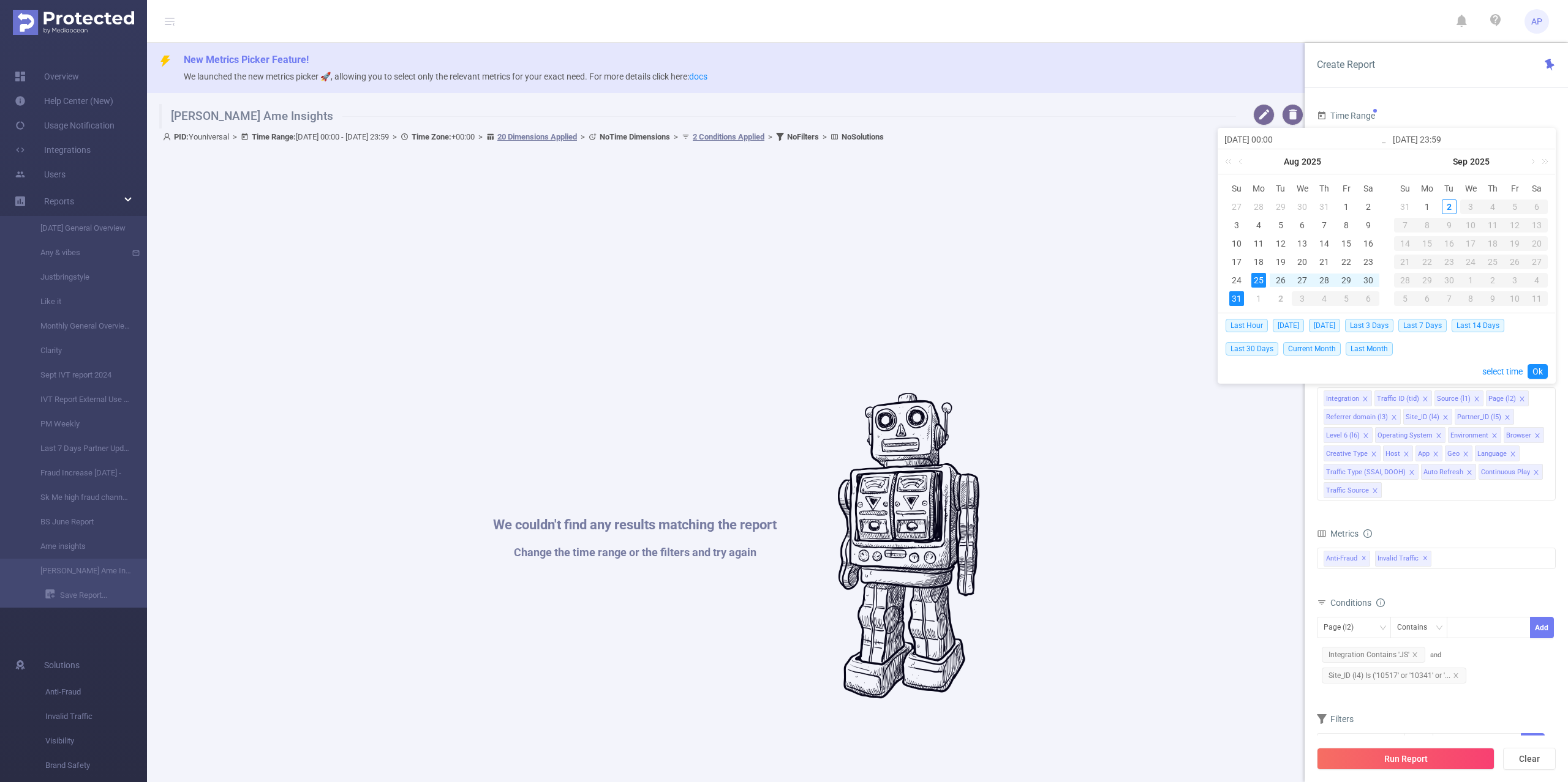
click at [1253, 280] on div "25" at bounding box center [1259, 280] width 15 height 15
click at [1234, 304] on div "31" at bounding box center [1237, 299] width 15 height 15
click at [1541, 376] on link "Ok" at bounding box center [1538, 371] width 21 height 15
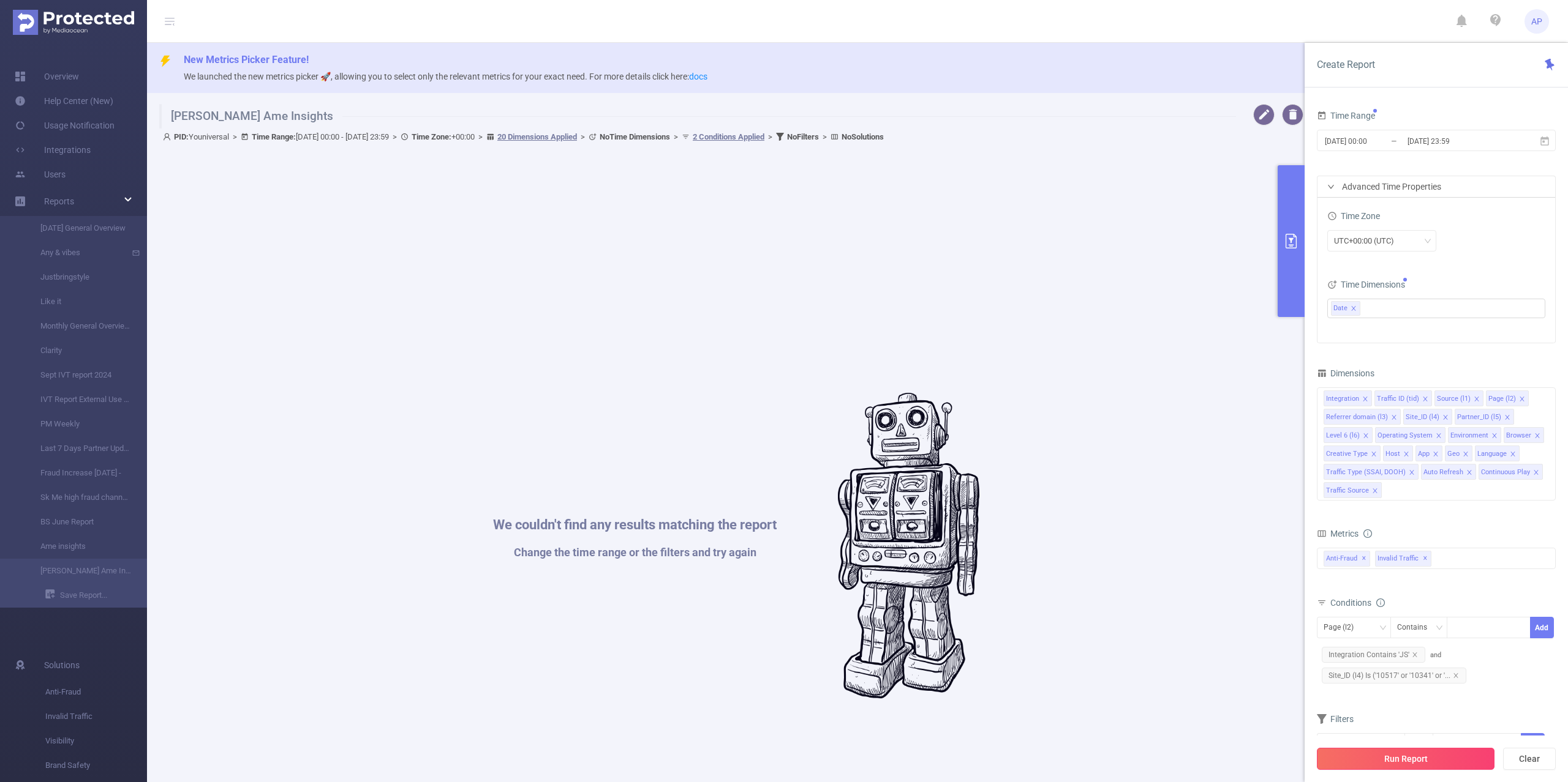
click at [1378, 760] on button "Run Report" at bounding box center [1406, 758] width 178 height 22
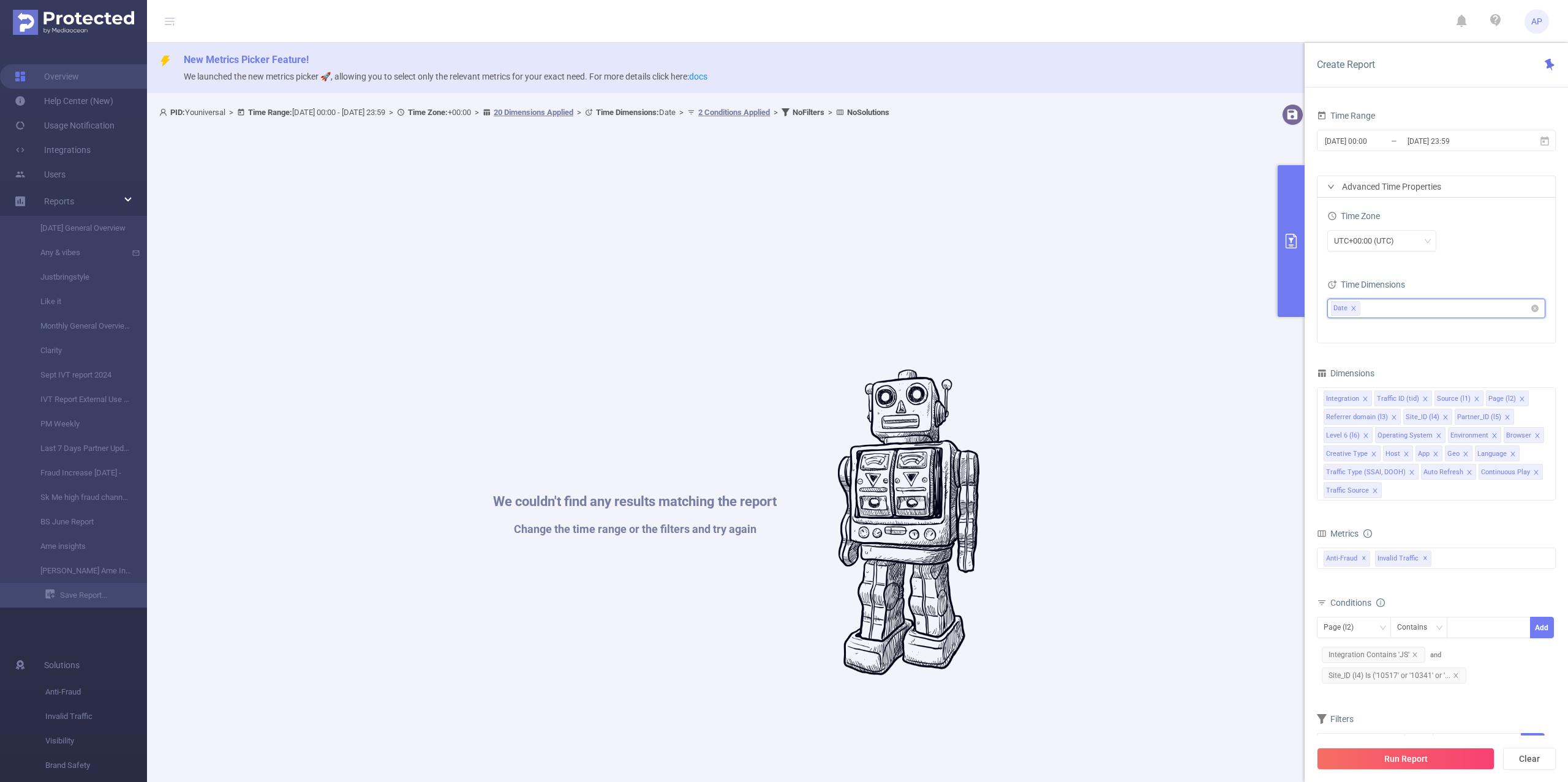
click at [1353, 306] on icon "icon: close" at bounding box center [1354, 309] width 6 height 6
click at [1394, 757] on button "Run Report" at bounding box center [1406, 758] width 178 height 22
click at [1375, 768] on button "Run Report" at bounding box center [1406, 758] width 178 height 22
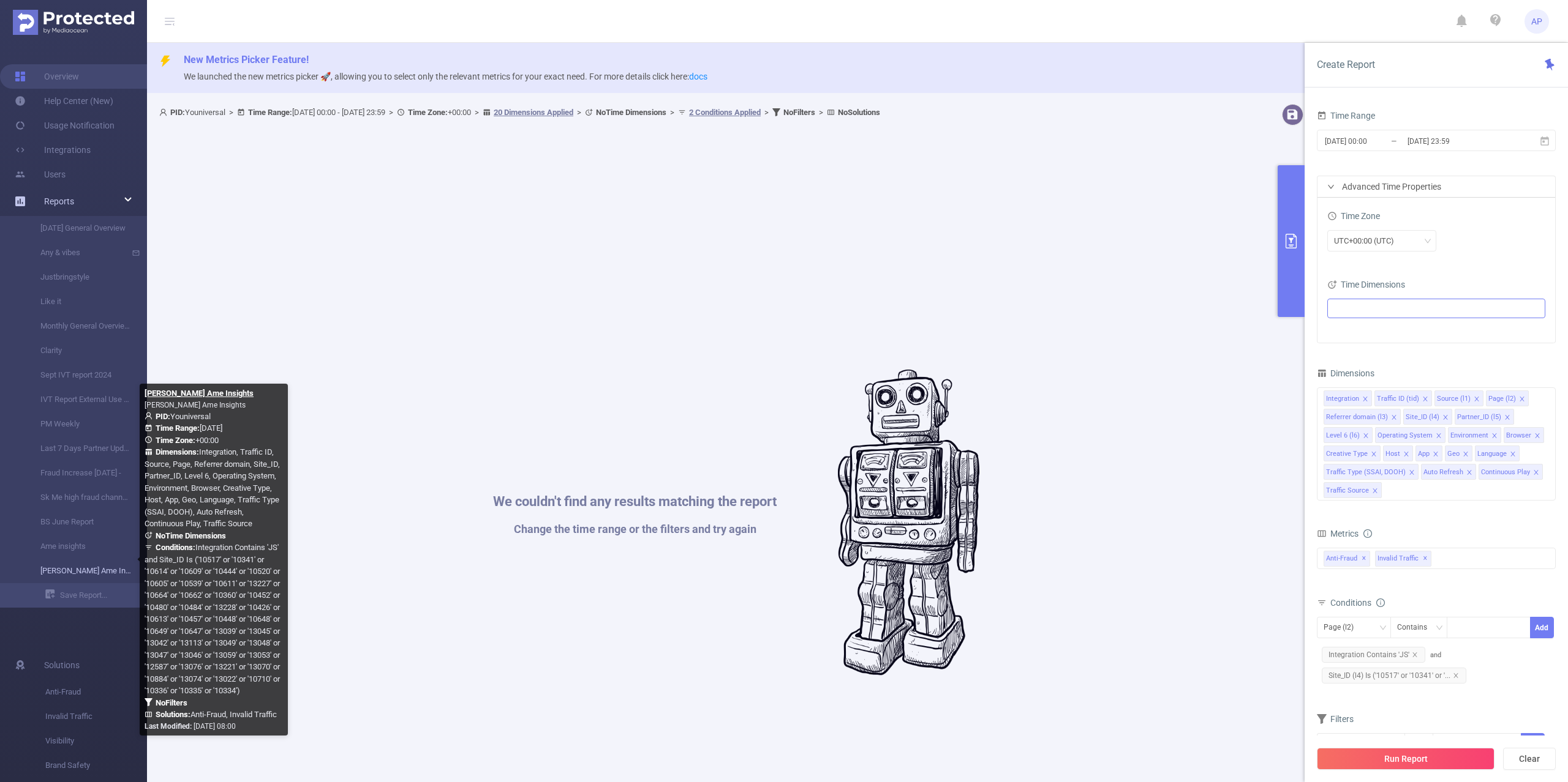
click at [94, 560] on link "[PERSON_NAME] Ame Insights" at bounding box center [78, 571] width 108 height 24
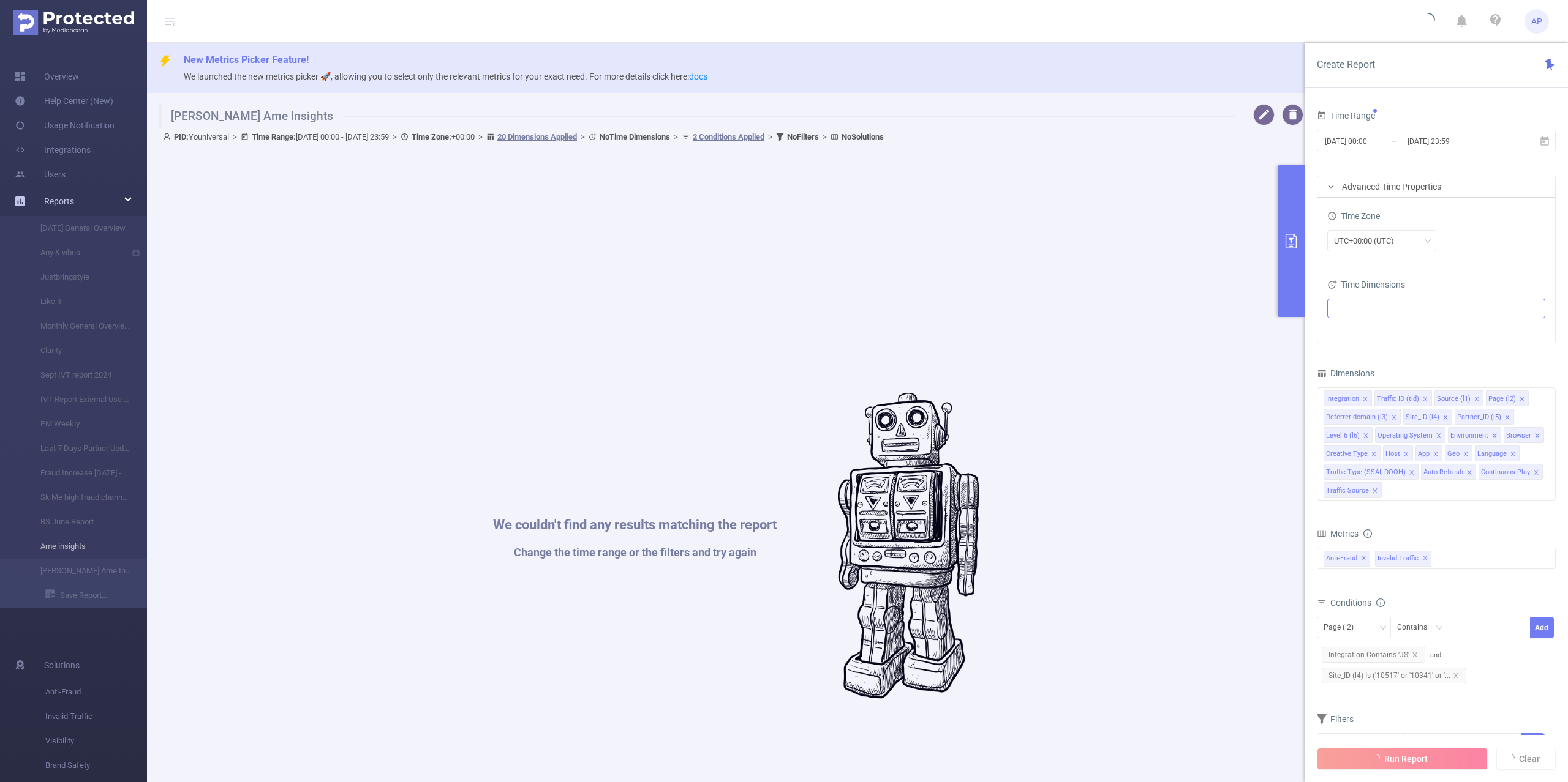
click at [59, 542] on link "Ame insights" at bounding box center [78, 546] width 108 height 24
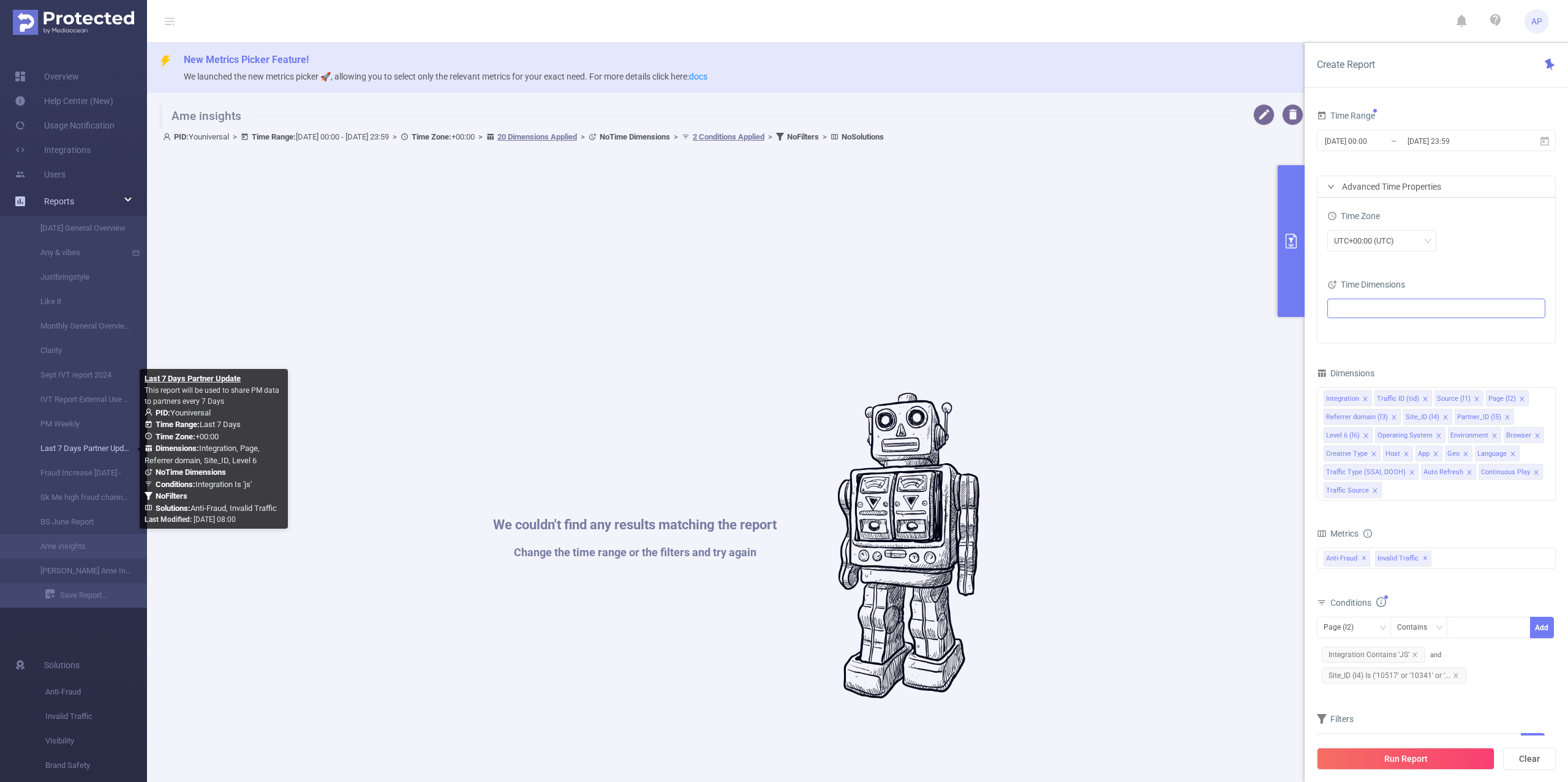
click at [72, 441] on link "Last 7 Days Partner Update" at bounding box center [78, 448] width 108 height 24
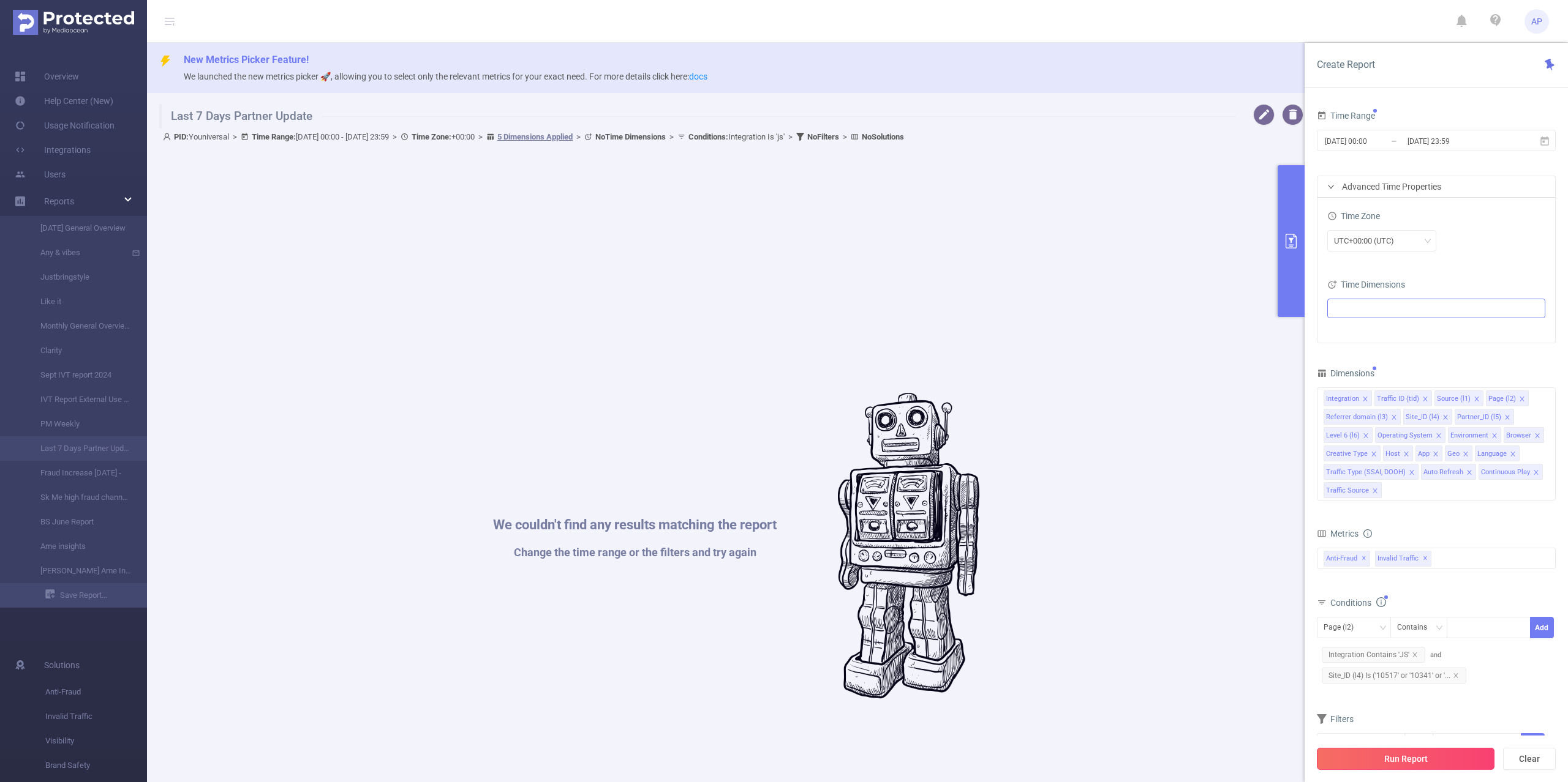
click at [1353, 752] on button "Run Report" at bounding box center [1406, 758] width 178 height 22
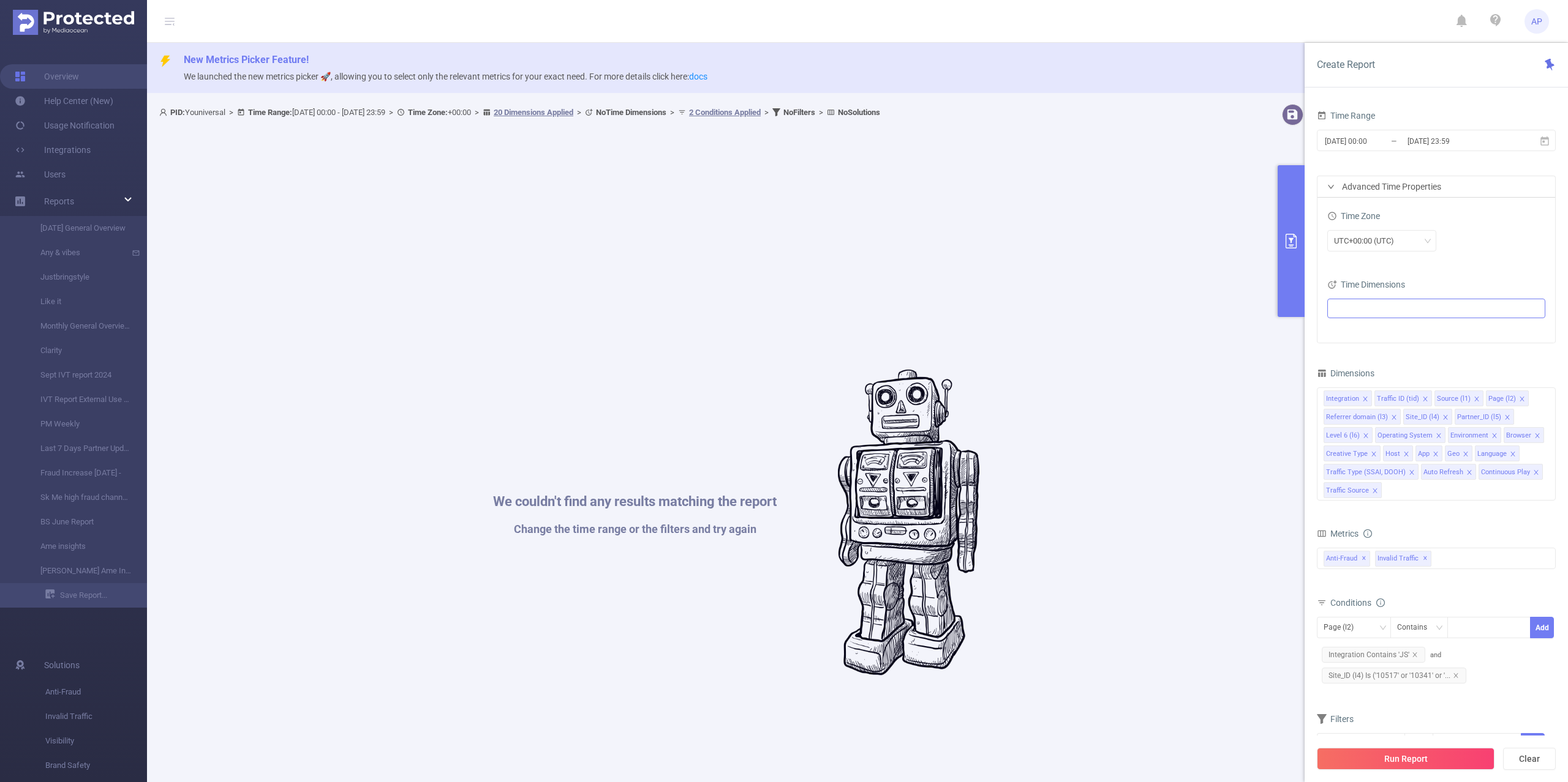
click at [1536, 18] on span "AP" at bounding box center [1536, 21] width 11 height 24
click at [1439, 94] on span "Logout" at bounding box center [1436, 98] width 24 height 9
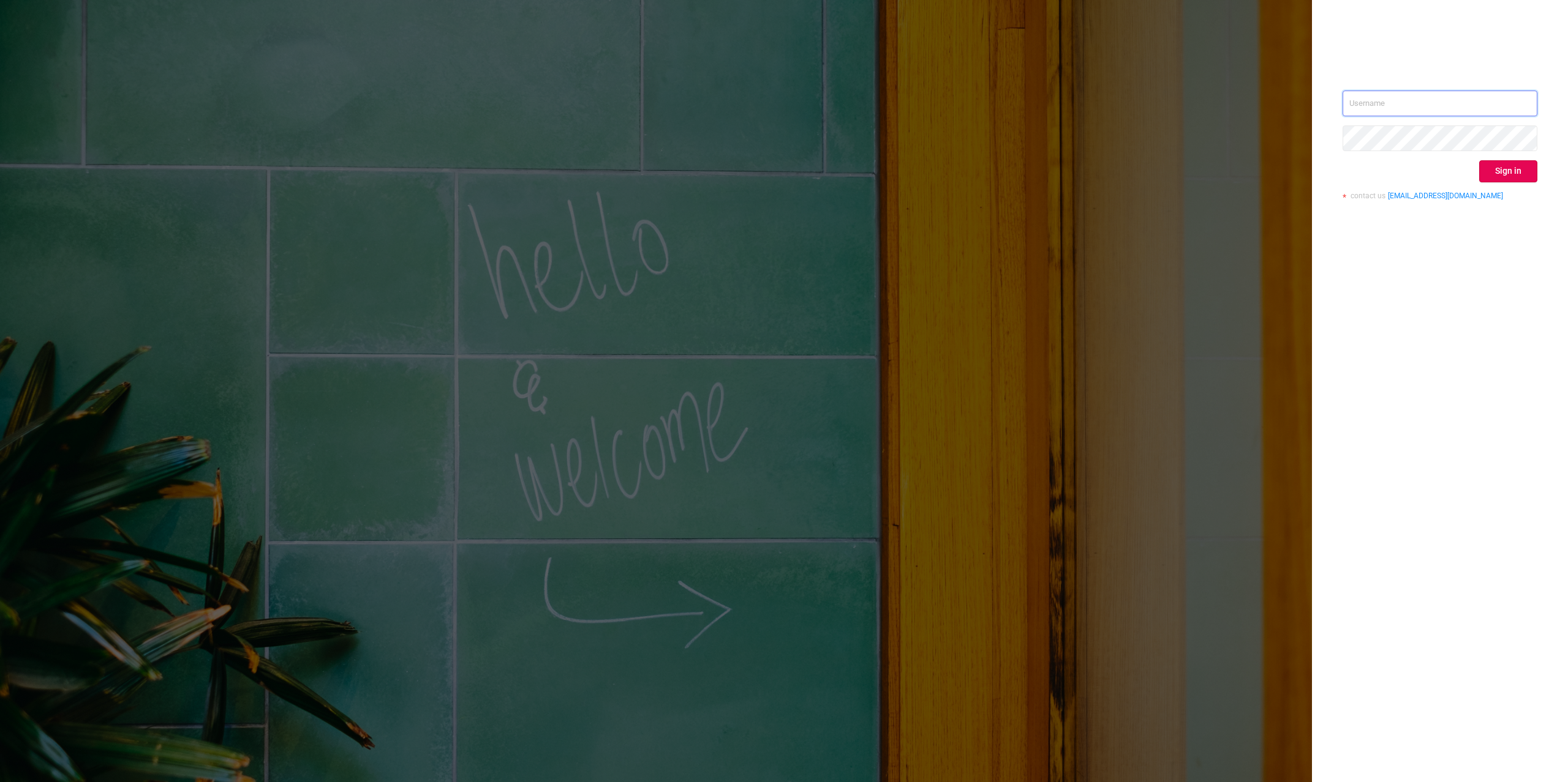
click at [1472, 99] on input "text" at bounding box center [1439, 103] width 195 height 25
click at [1469, 349] on div "Sign in contact us [EMAIL_ADDRESS][DOMAIN_NAME]" at bounding box center [1440, 391] width 256 height 782
drag, startPoint x: 1522, startPoint y: 104, endPoint x: 1093, endPoint y: 37, distance: 434.2
click at [1093, 37] on body "Sign in contact us [EMAIL_ADDRESS][DOMAIN_NAME] 2,000" at bounding box center [784, 391] width 1568 height 782
drag, startPoint x: 1564, startPoint y: 96, endPoint x: 1505, endPoint y: 97, distance: 59.0
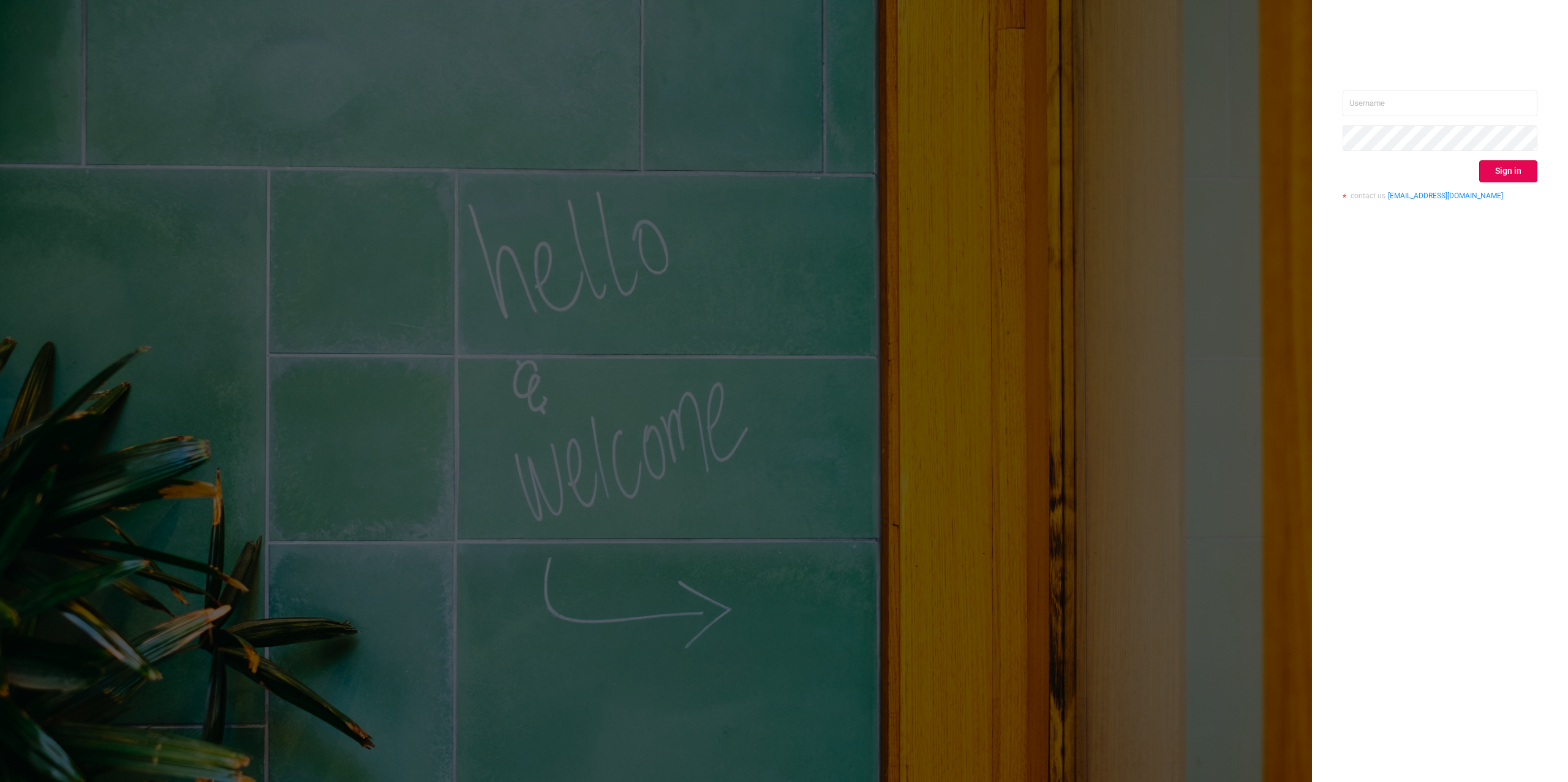
click at [1541, 97] on div "Sign in contact us [EMAIL_ADDRESS][DOMAIN_NAME]" at bounding box center [1440, 391] width 256 height 782
click at [1510, 104] on input "text" at bounding box center [1439, 103] width 195 height 25
click at [1529, 101] on input "text" at bounding box center [1439, 103] width 195 height 25
click at [1395, 357] on div "Sign in contact us [EMAIL_ADDRESS][DOMAIN_NAME]" at bounding box center [1440, 391] width 256 height 782
